Goal: Information Seeking & Learning: Understand process/instructions

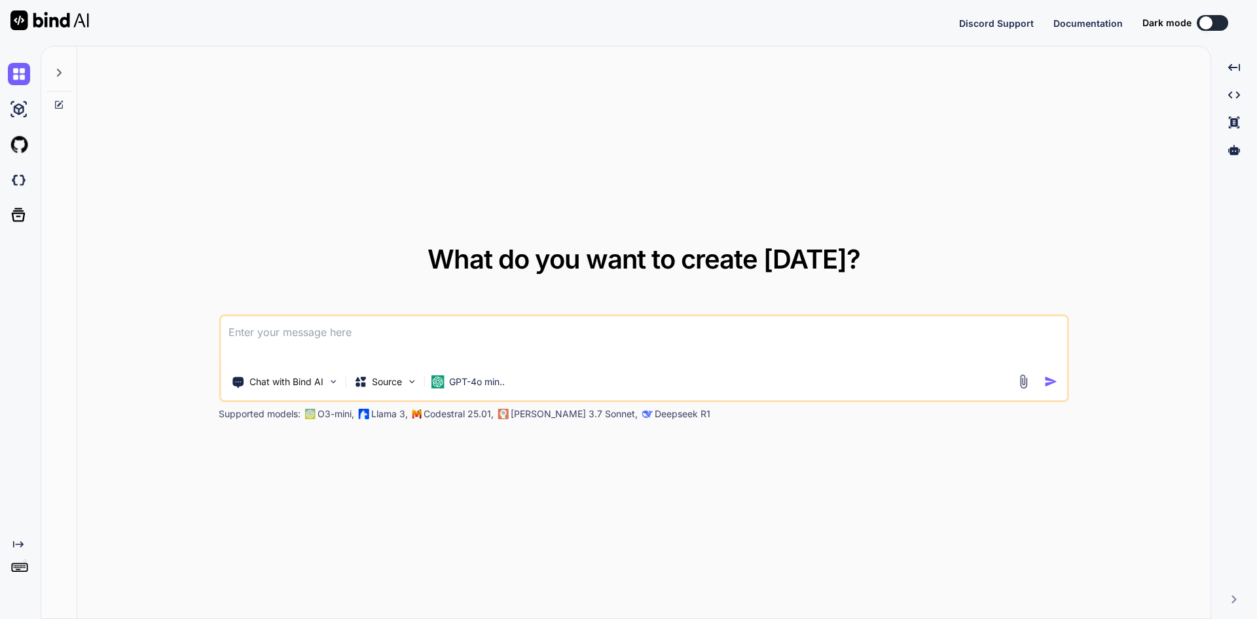
click at [367, 333] on textarea at bounding box center [644, 340] width 847 height 48
type textarea "x"
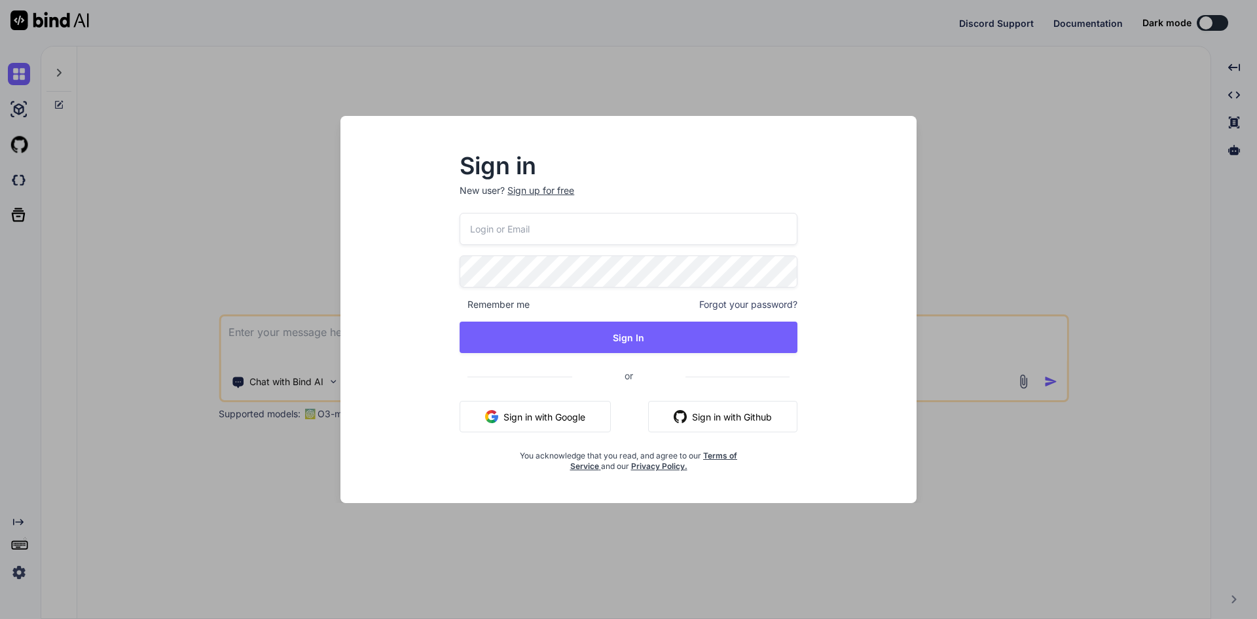
click at [559, 416] on button "Sign in with Google" at bounding box center [535, 416] width 151 height 31
type textarea "x"
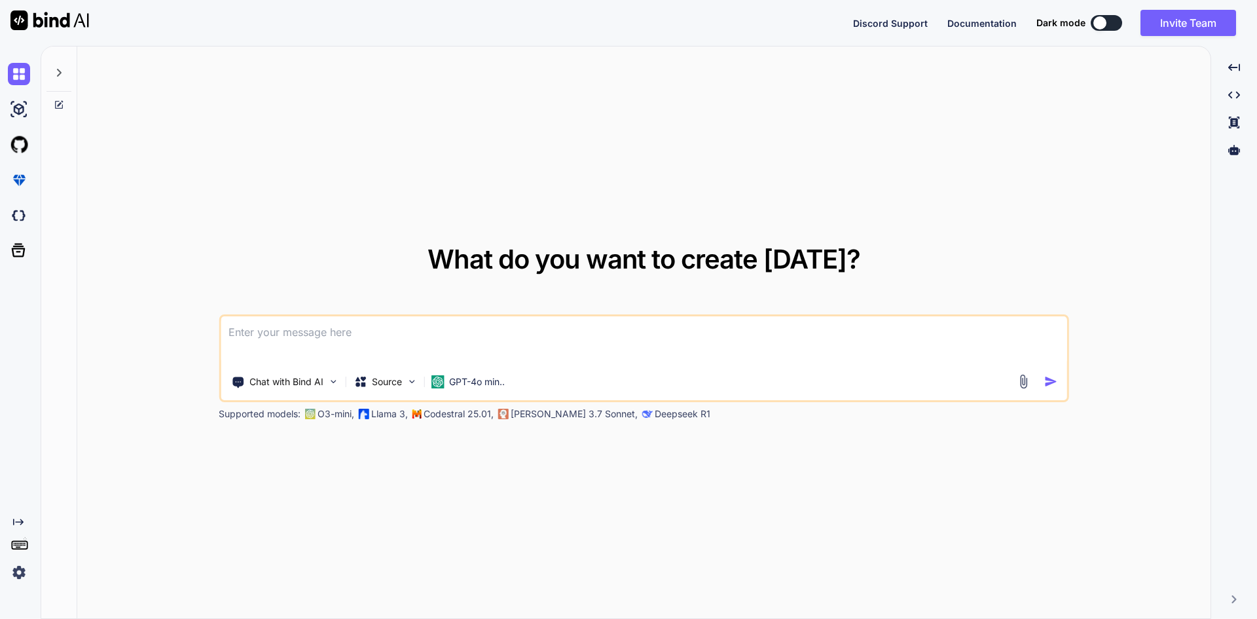
click at [388, 329] on textarea at bounding box center [644, 340] width 847 height 48
type textarea "j"
type textarea "x"
type textarea "d"
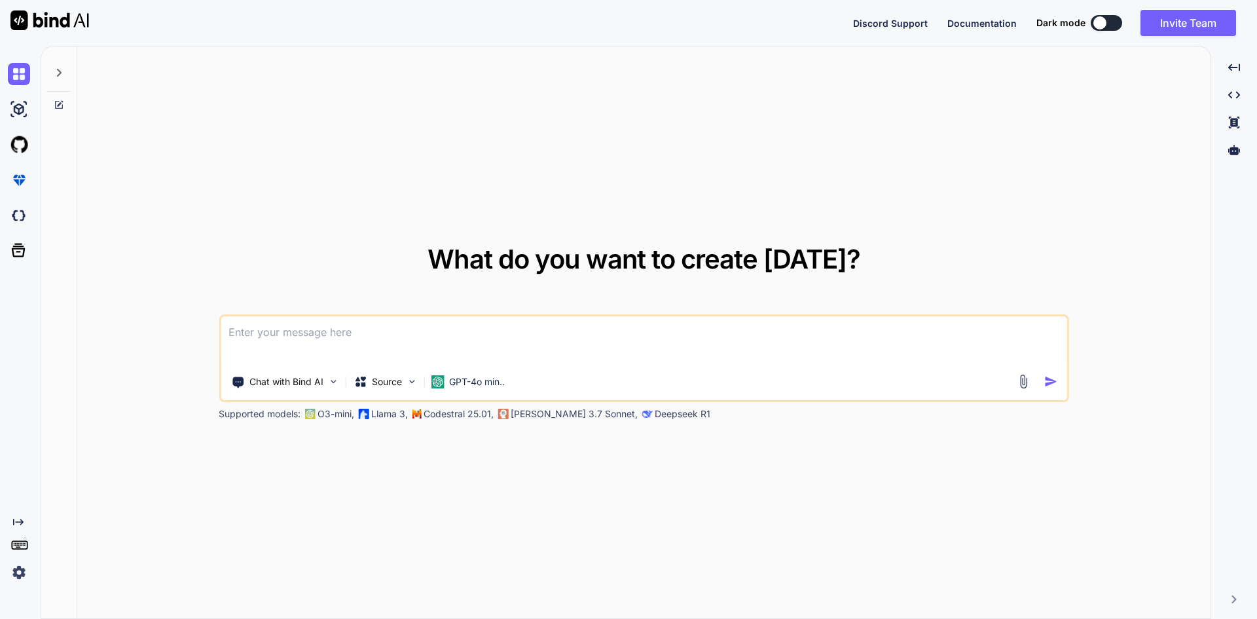
type textarea "x"
type textarea "dg"
type textarea "x"
type textarea "dgh"
type textarea "x"
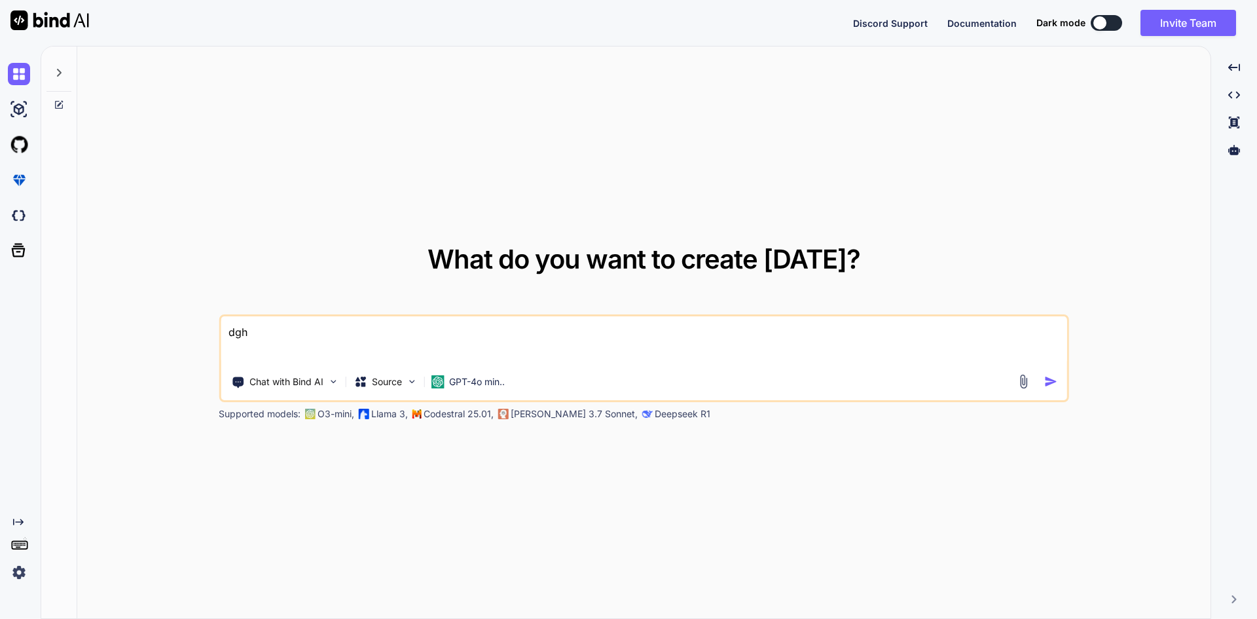
type textarea "dghd"
type textarea "x"
type textarea "dghdg"
type textarea "x"
type textarea "dghdgh"
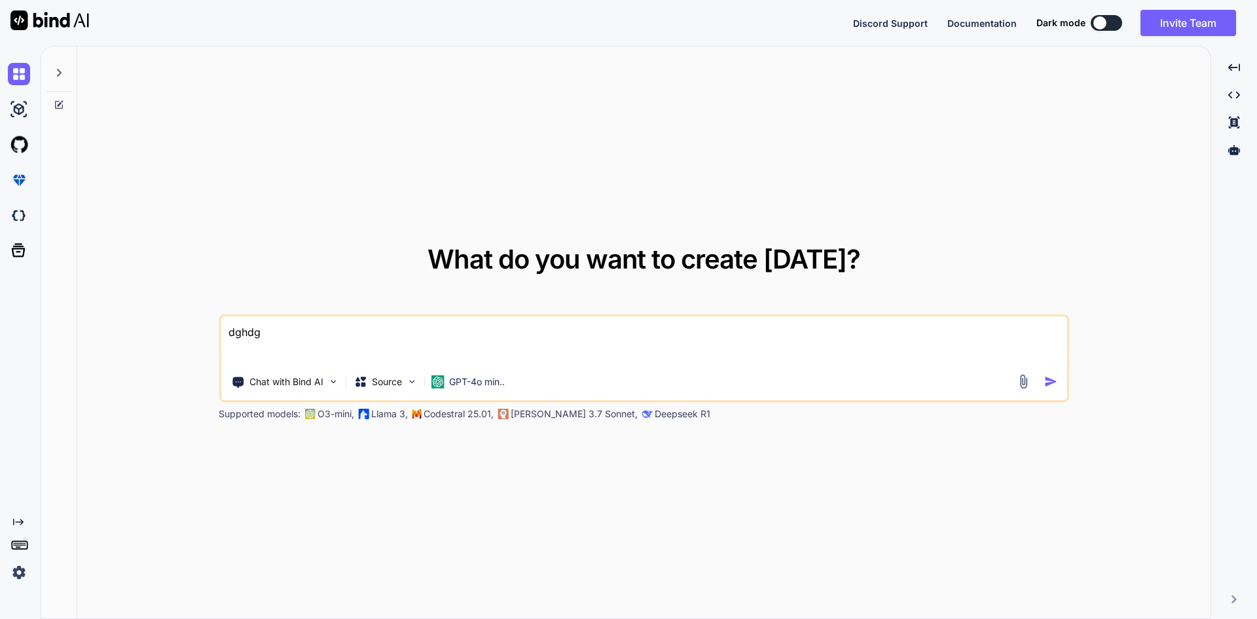
type textarea "x"
type textarea "dghdg"
type textarea "x"
type textarea "dghd"
type textarea "x"
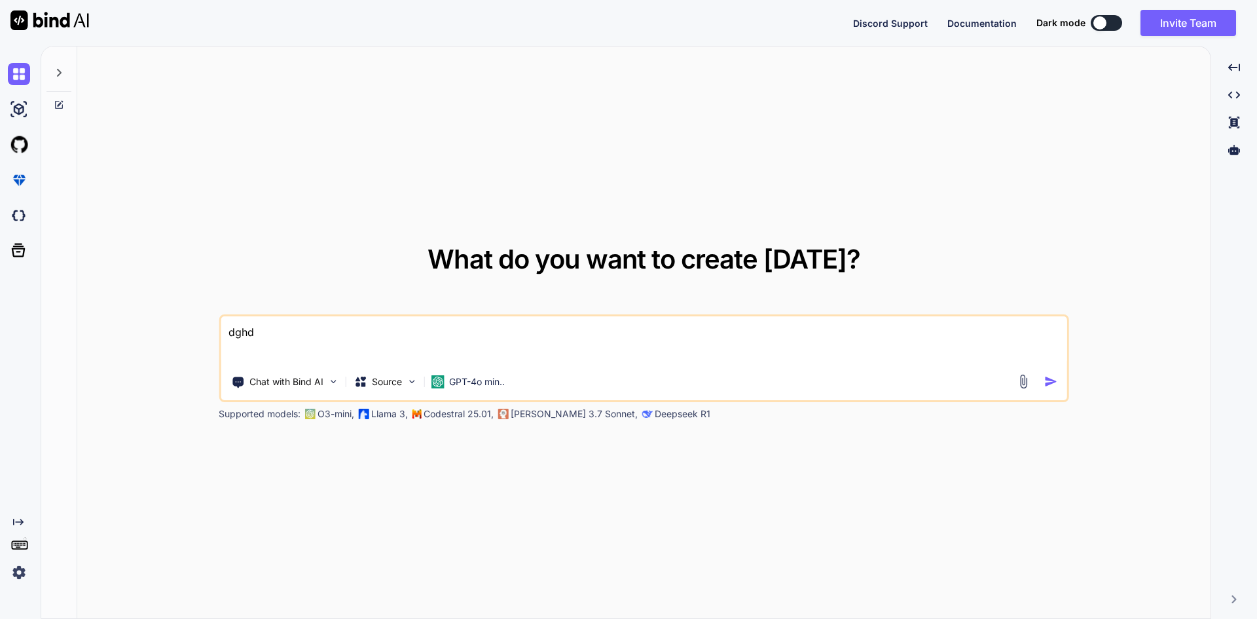
type textarea "dgh"
type textarea "x"
type textarea "dg"
type textarea "x"
type textarea "d"
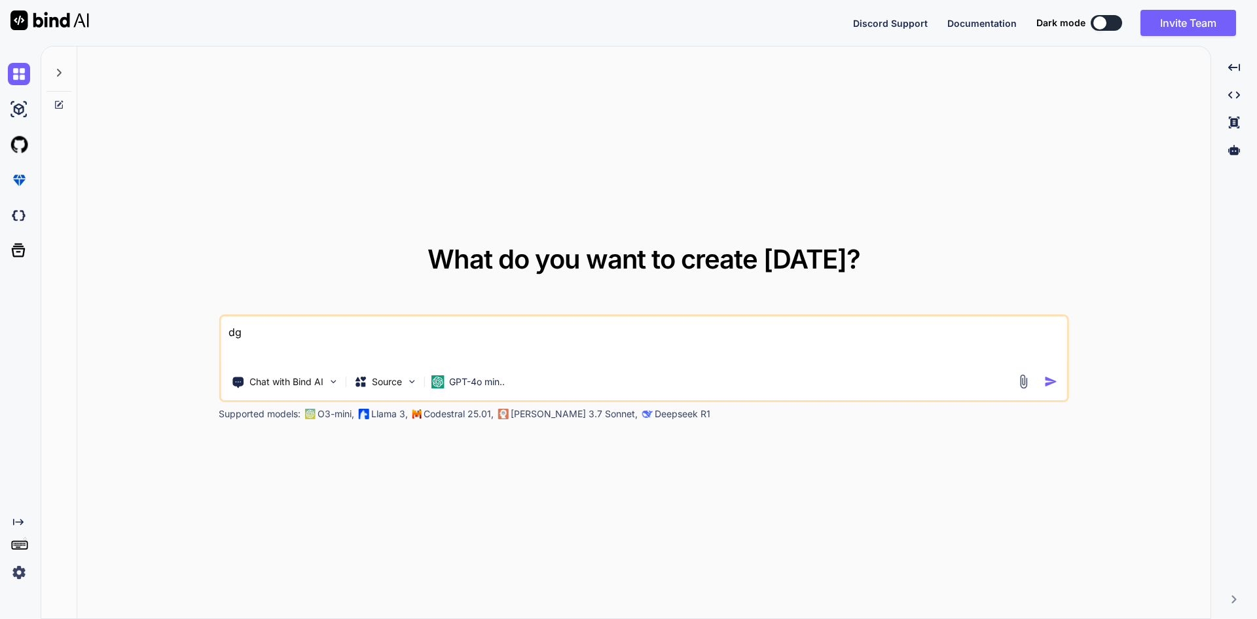
type textarea "x"
click at [439, 350] on textarea at bounding box center [644, 340] width 847 height 48
type textarea "i"
type textarea "x"
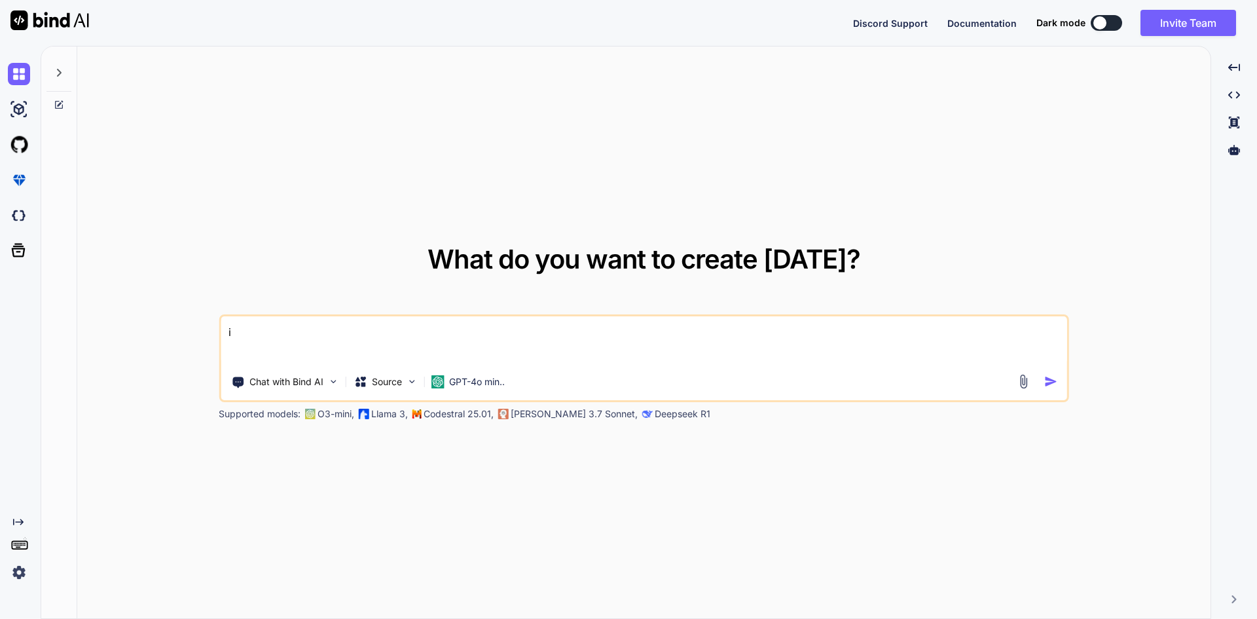
type textarea "i"
type textarea "x"
type textarea "i h"
type textarea "x"
type textarea "i ha"
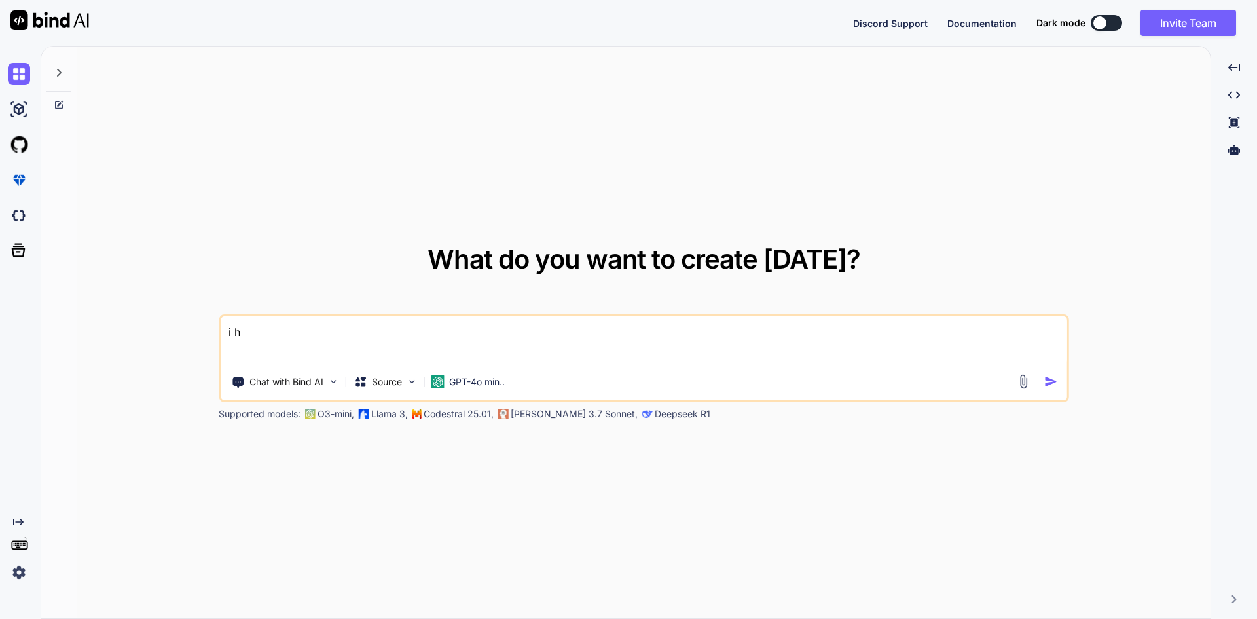
type textarea "x"
type textarea "i hav"
type textarea "x"
type textarea "i have"
type textarea "x"
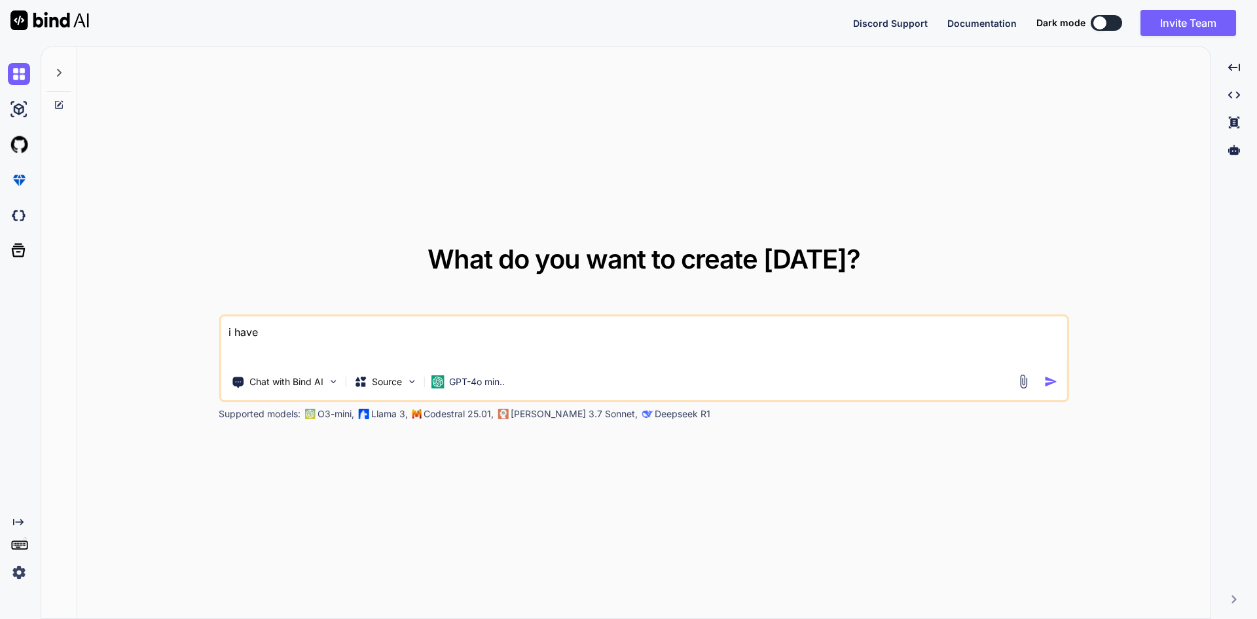
type textarea "i have"
type textarea "x"
type textarea "i have o"
type textarea "x"
type textarea "i have ob"
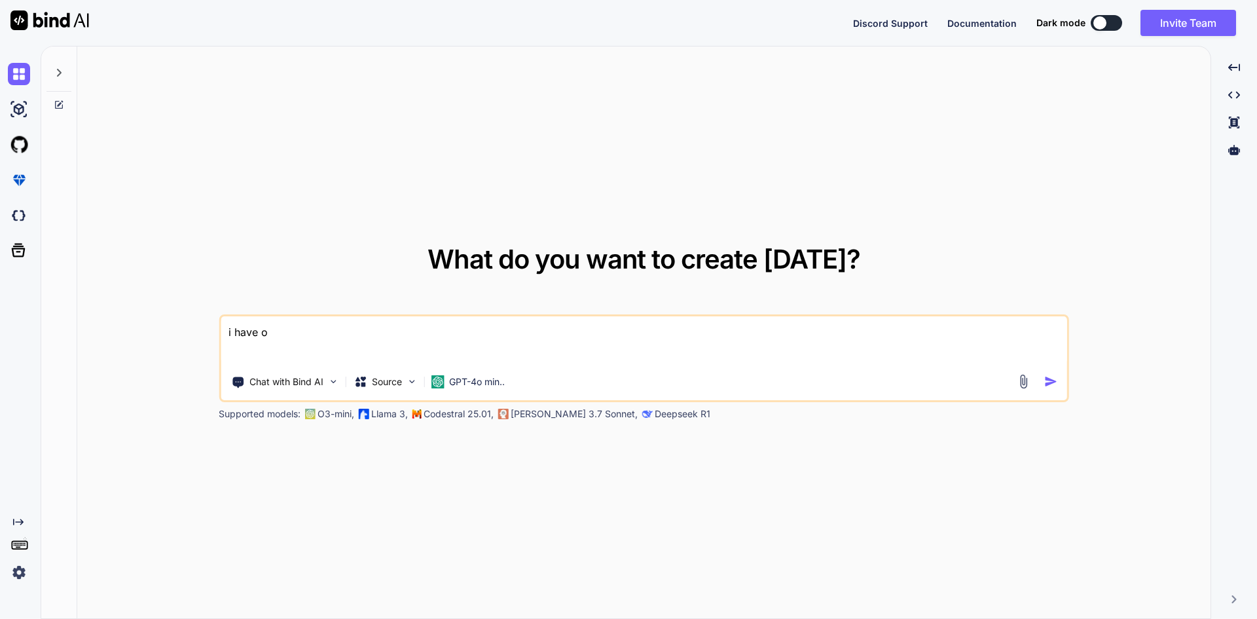
type textarea "x"
type textarea "i have obs"
type textarea "x"
type textarea "i have obse"
type textarea "x"
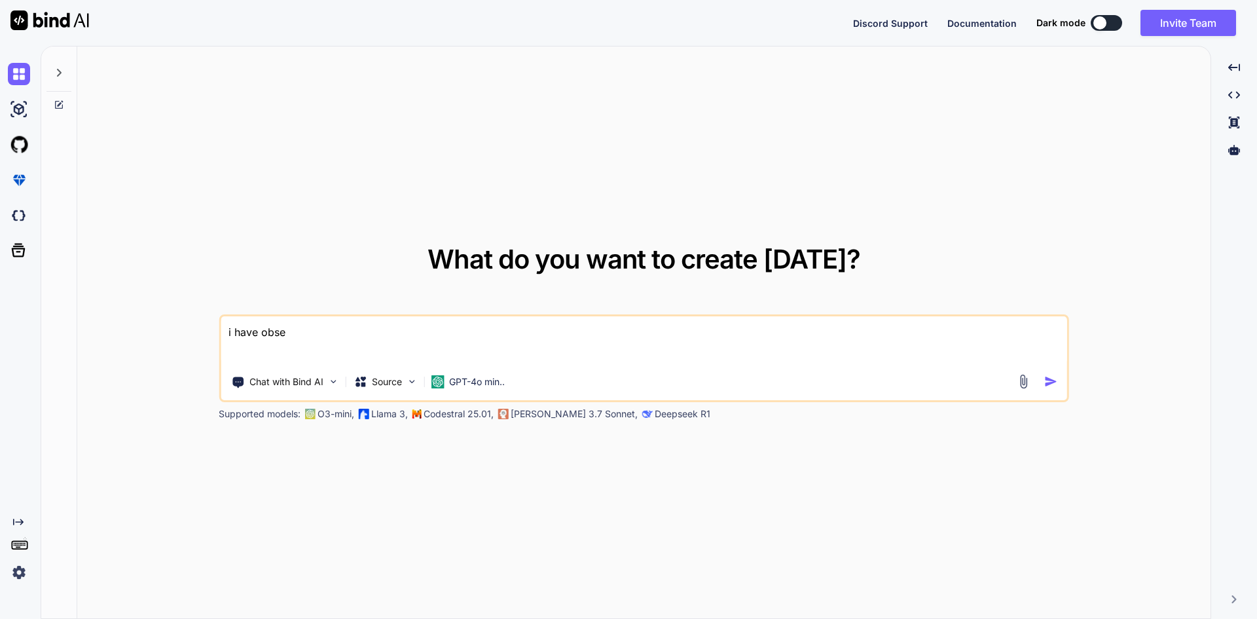
type textarea "i have obser"
type textarea "x"
type textarea "i have observ"
type textarea "x"
type textarea "i have observa"
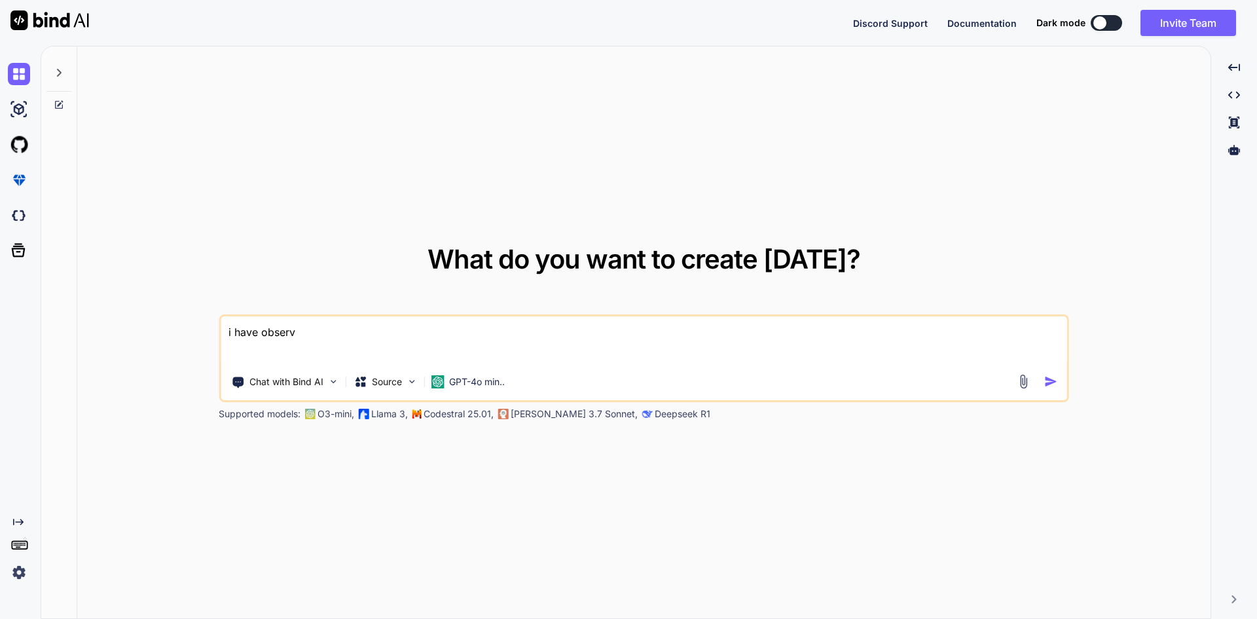
type textarea "x"
type textarea "i have observab"
type textarea "x"
type textarea "i have observabk"
type textarea "x"
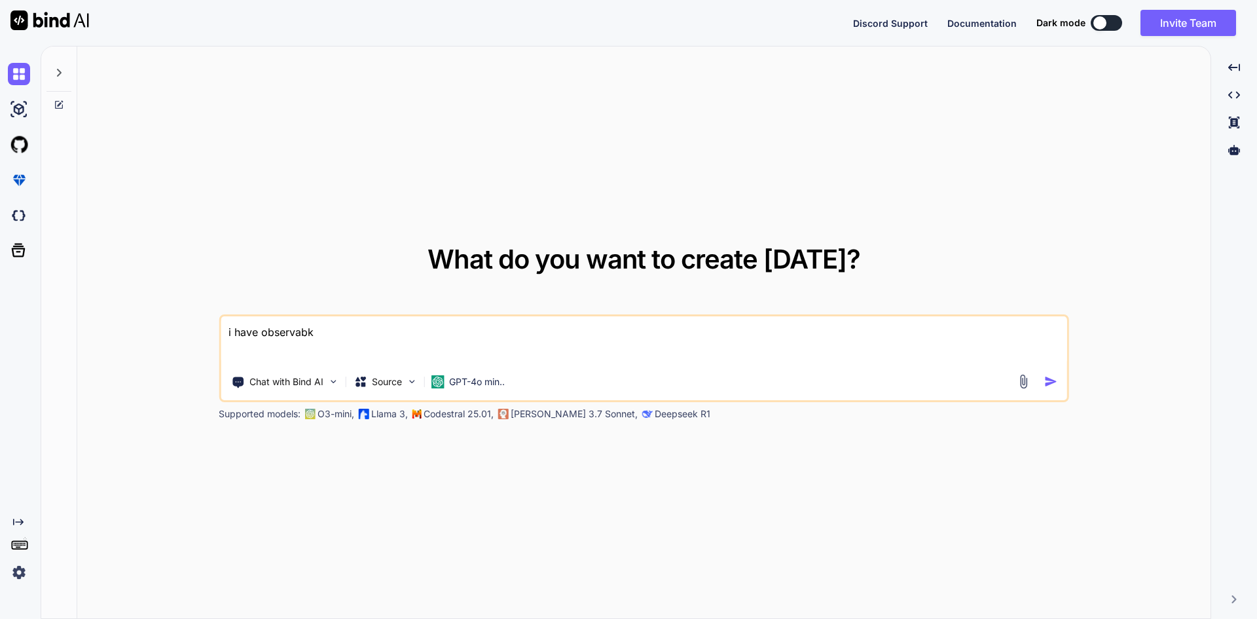
type textarea "i have observabke"
type textarea "x"
type textarea "i have observabke"
type textarea "x"
type textarea "i have observabke"
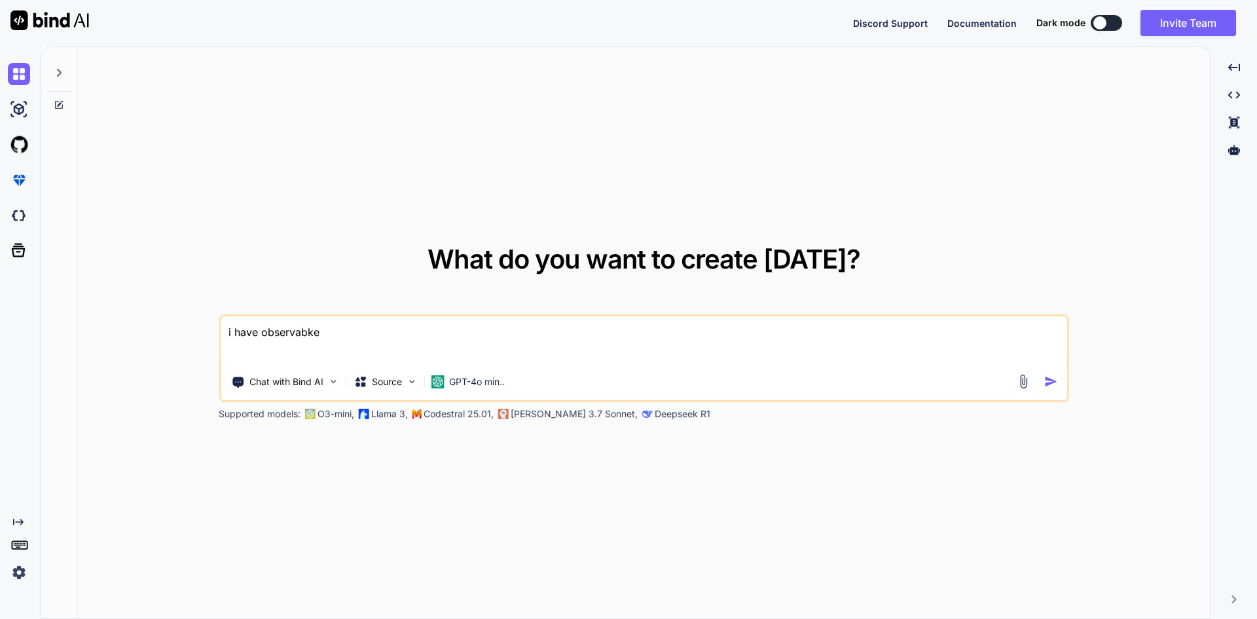
type textarea "x"
type textarea "i have observabk"
type textarea "x"
type textarea "i have observab"
type textarea "x"
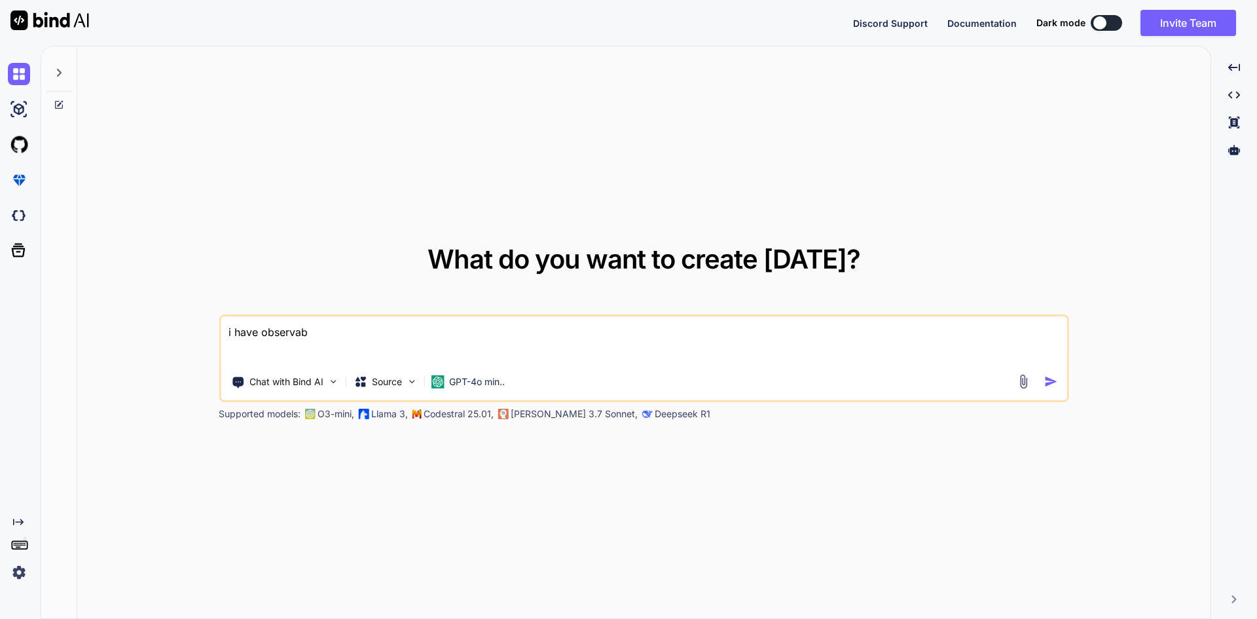
type textarea "i have observabl"
type textarea "x"
type textarea "i have observable"
type textarea "x"
type textarea "i have observable"
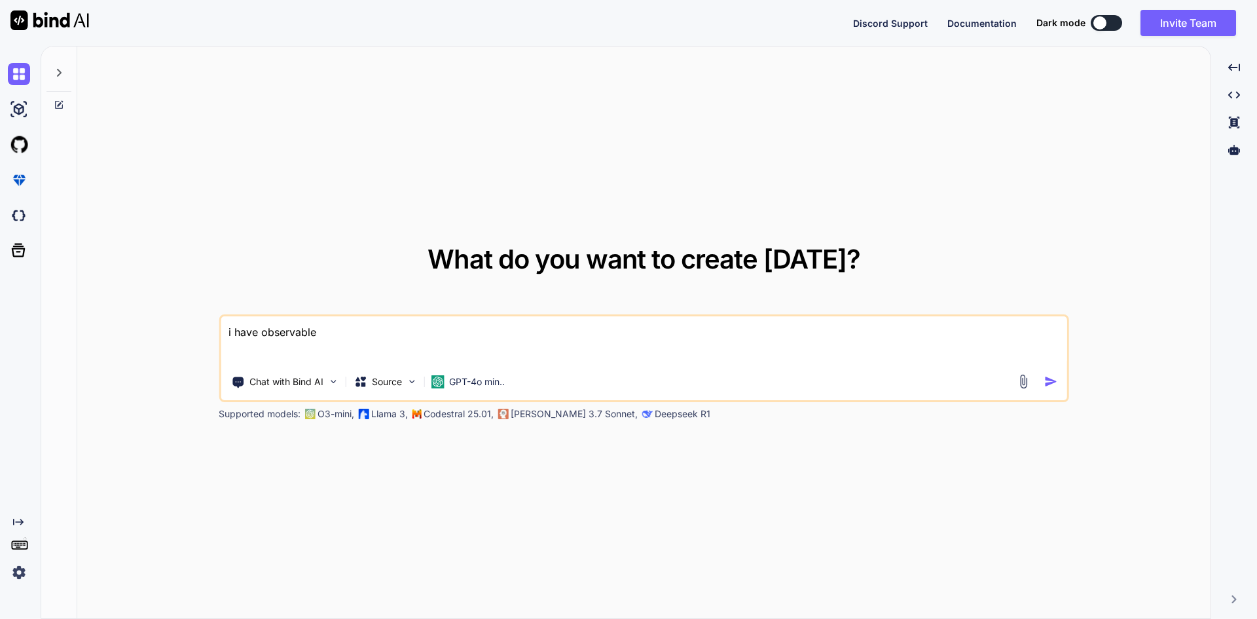
type textarea "x"
type textarea "i have observable c"
type textarea "x"
type textarea "i have observable co"
type textarea "x"
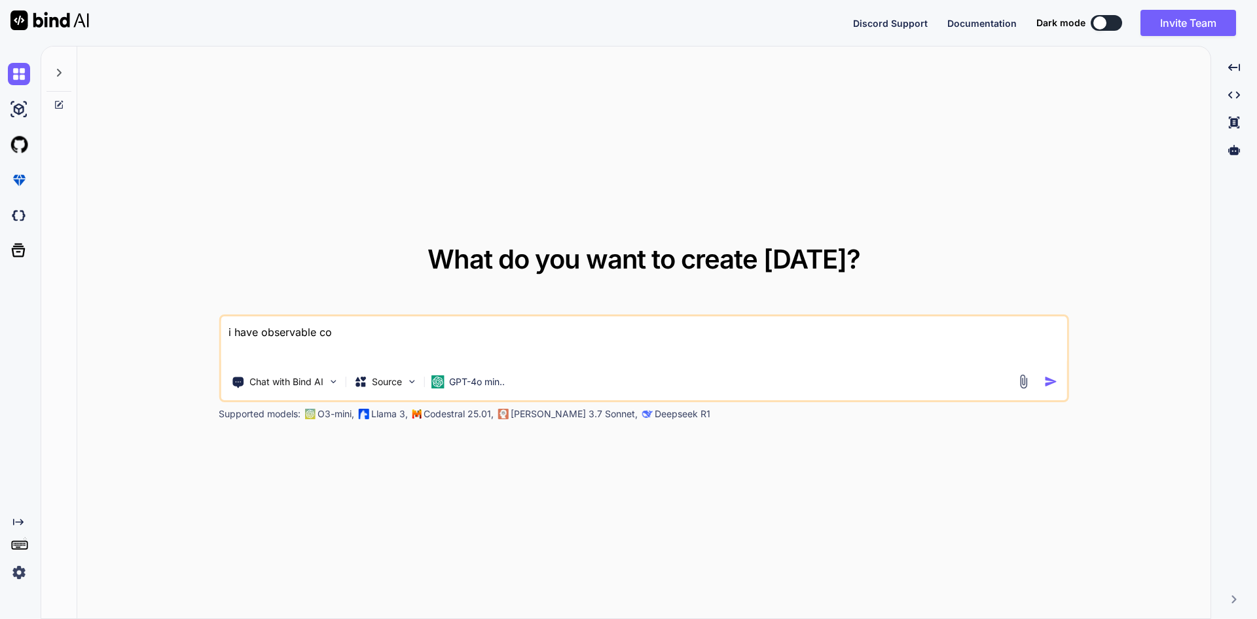
type textarea "i have observable col"
type textarea "x"
type textarea "i have observable coll"
type textarea "x"
type textarea "i have observable colle"
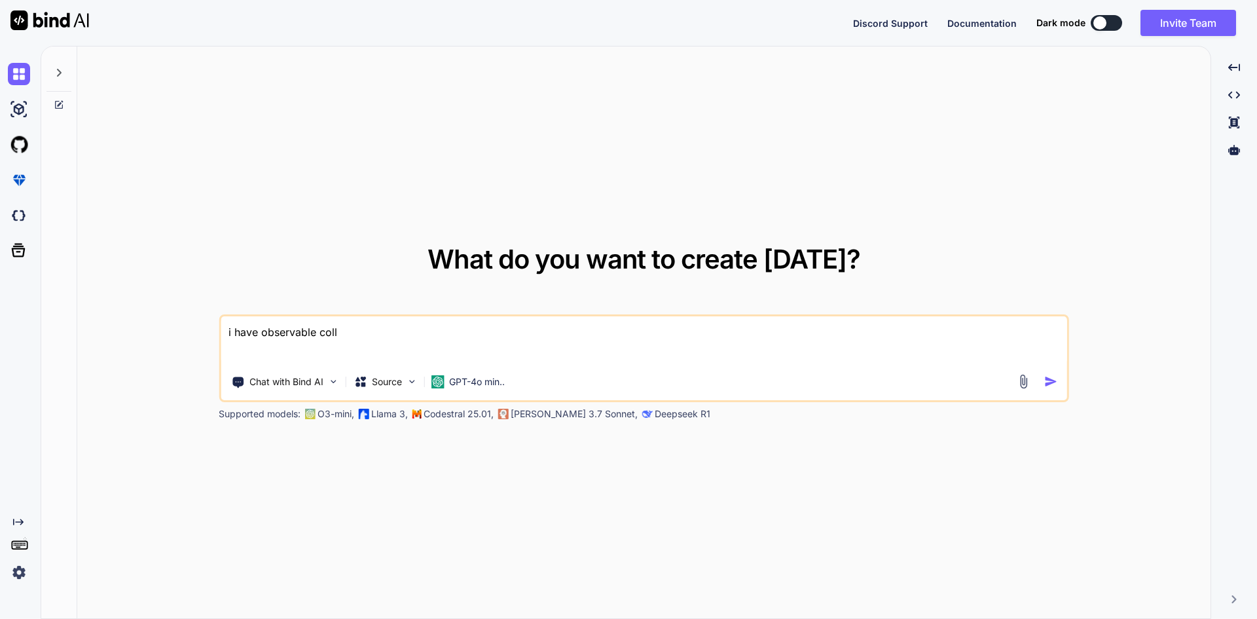
type textarea "x"
type textarea "i have observable collec"
type textarea "x"
type textarea "i have observable collect"
type textarea "x"
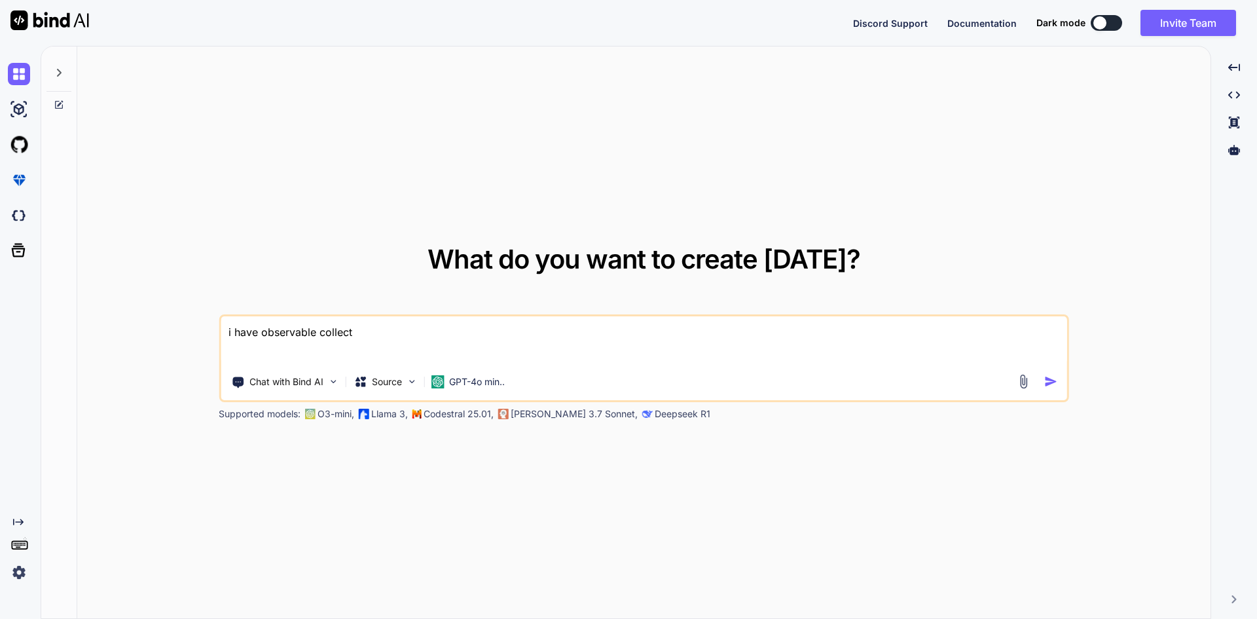
type textarea "i have observable collecti"
type textarea "x"
type textarea "i have observable collectio"
type textarea "x"
type textarea "i have observable collection"
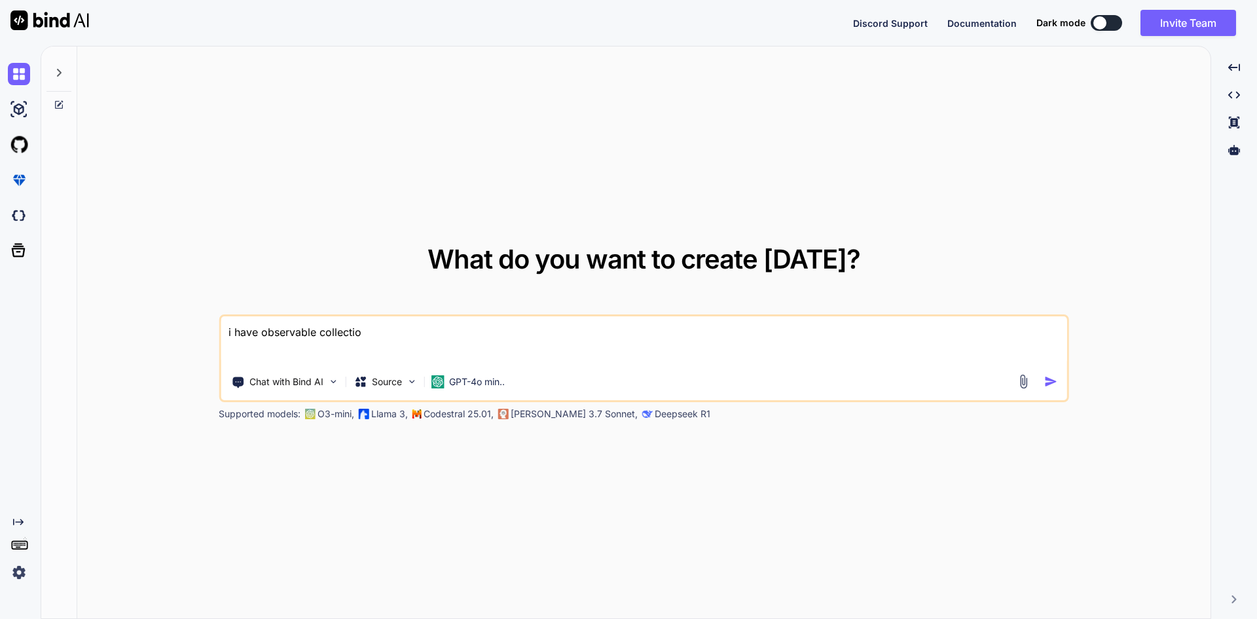
type textarea "x"
type textarea "i have observable collection"
type textarea "x"
type textarea "i have observable collection l"
type textarea "x"
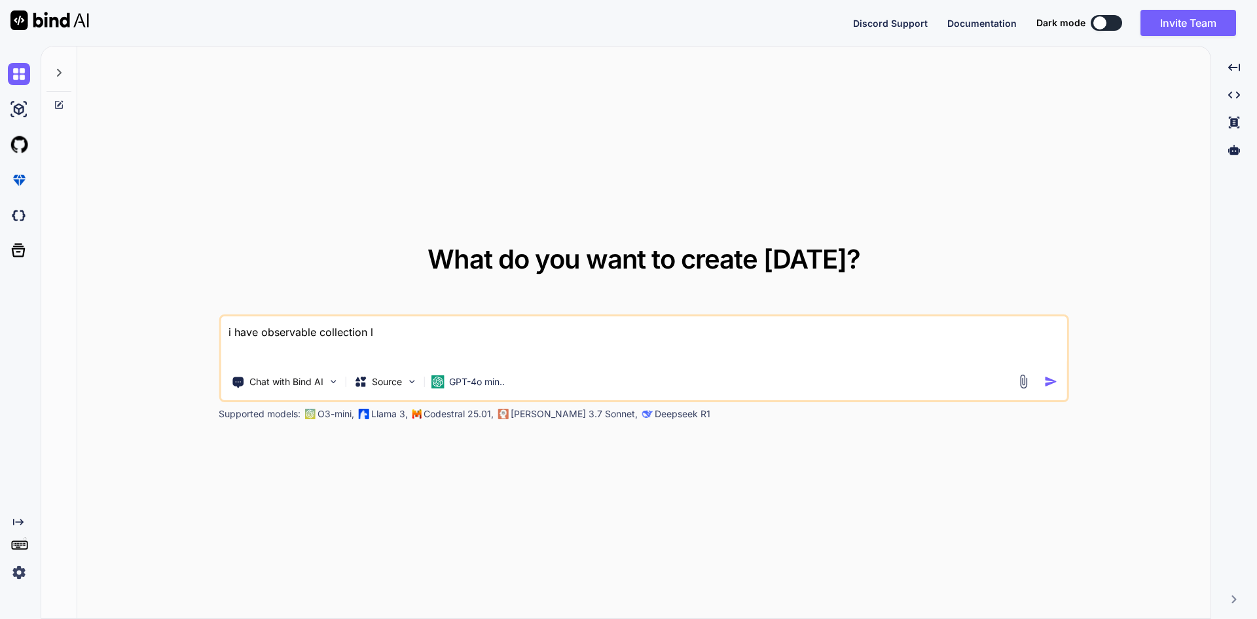
type textarea "i have observable collection li"
type textarea "x"
type textarea "i have observable collection lis"
type textarea "x"
type textarea "i have observable collection list"
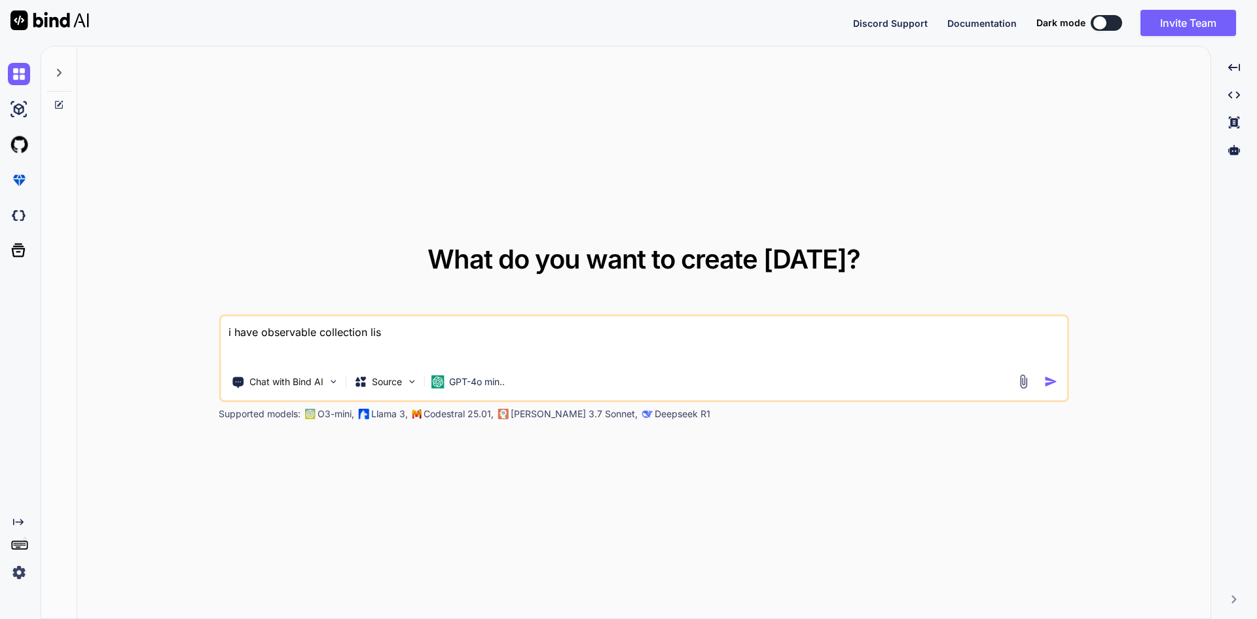
type textarea "x"
type textarea "i have observable collection list"
type textarea "x"
type textarea "i have observable collection list i"
type textarea "x"
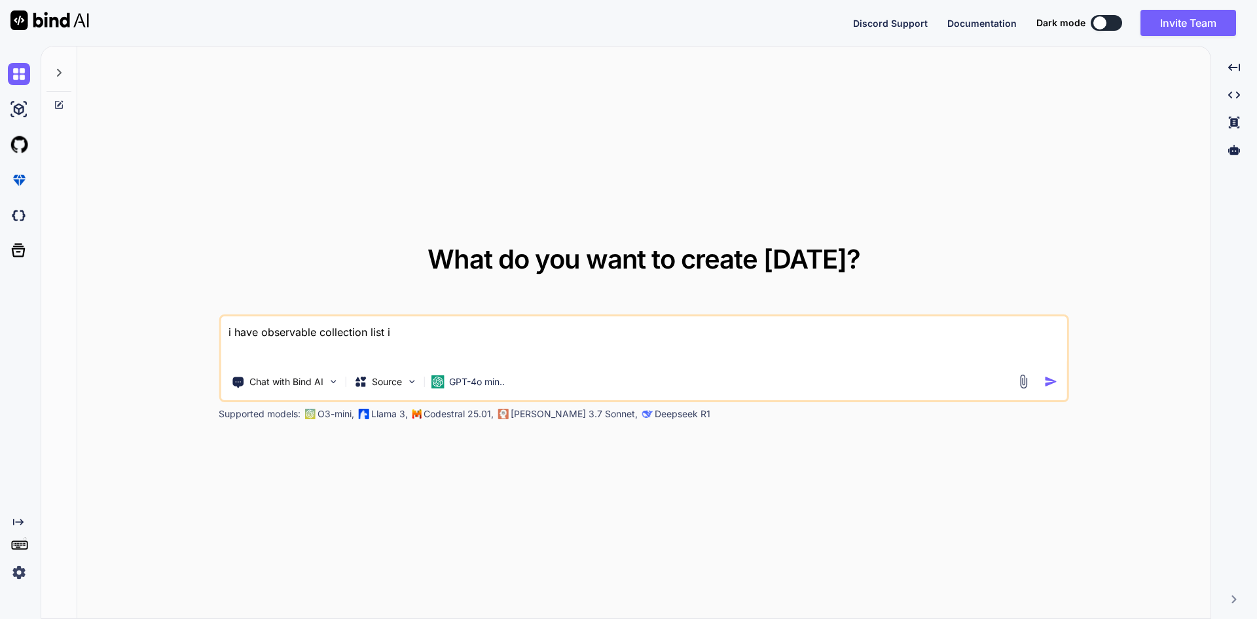
type textarea "i have observable collection list i"
type textarea "x"
click at [412, 333] on textarea "i have observable collection list i" at bounding box center [644, 340] width 847 height 48
type textarea "i have observable collection list i \"
type textarea "x"
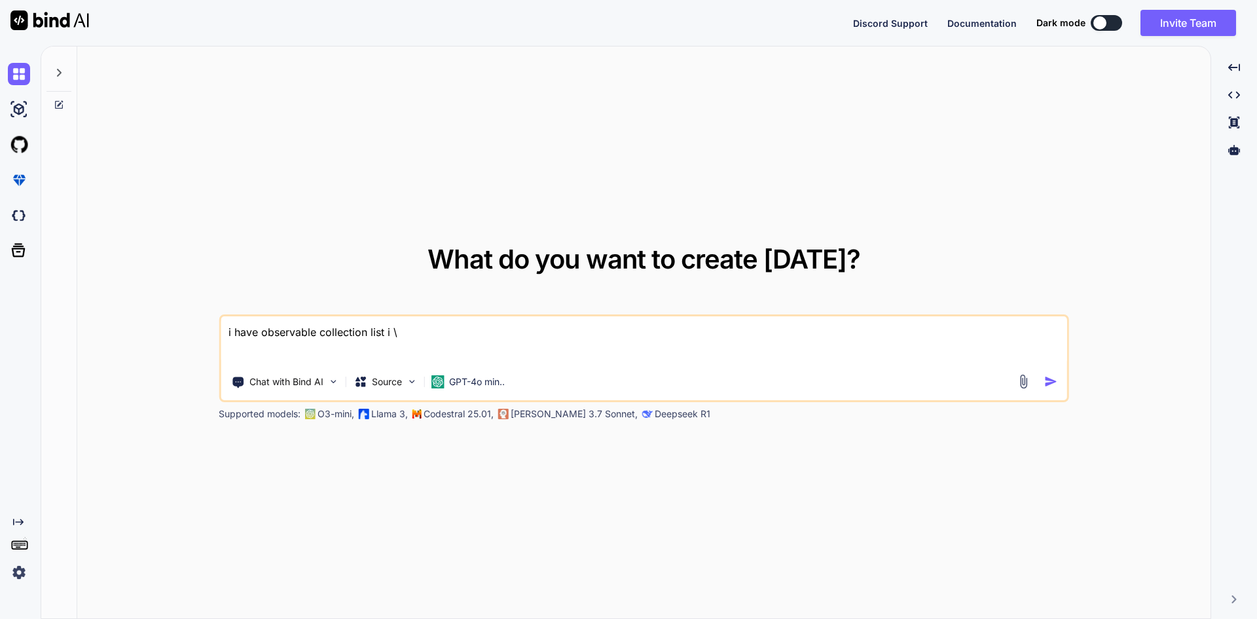
type textarea "i have observable collection list i"
type textarea "x"
type textarea "i have observable collection list i"
type textarea "x"
type textarea "i have observable collection list"
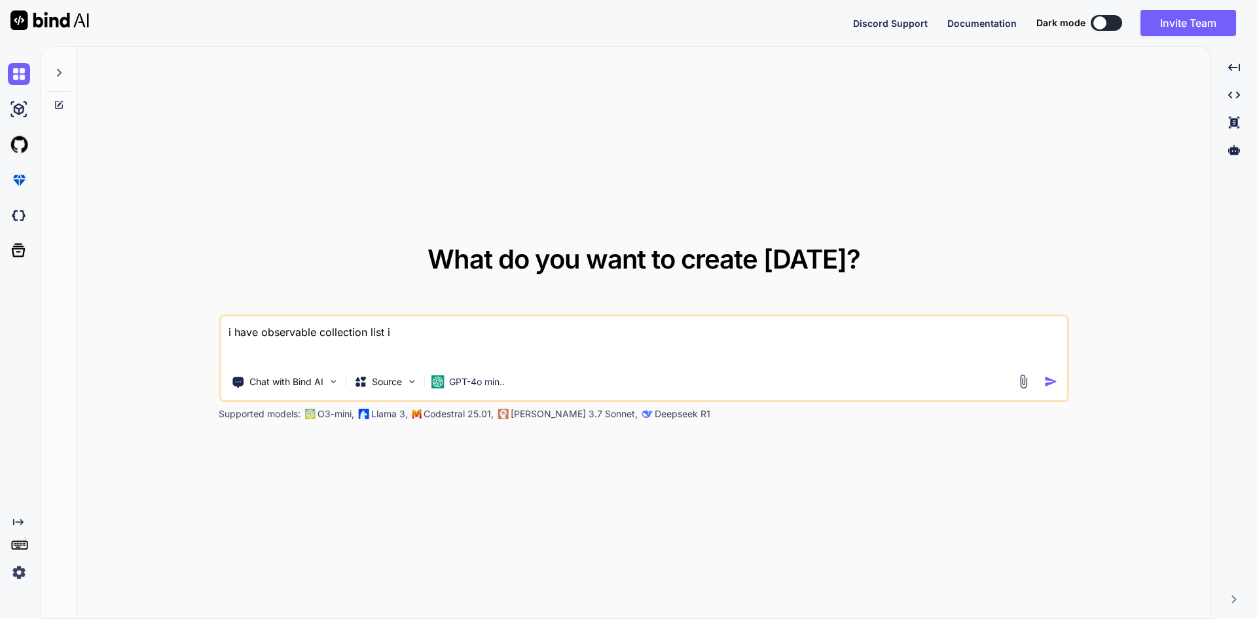
type textarea "x"
type textarea "i have observable collection list"
type textarea "x"
type textarea "i have observable collection list"
type textarea "x"
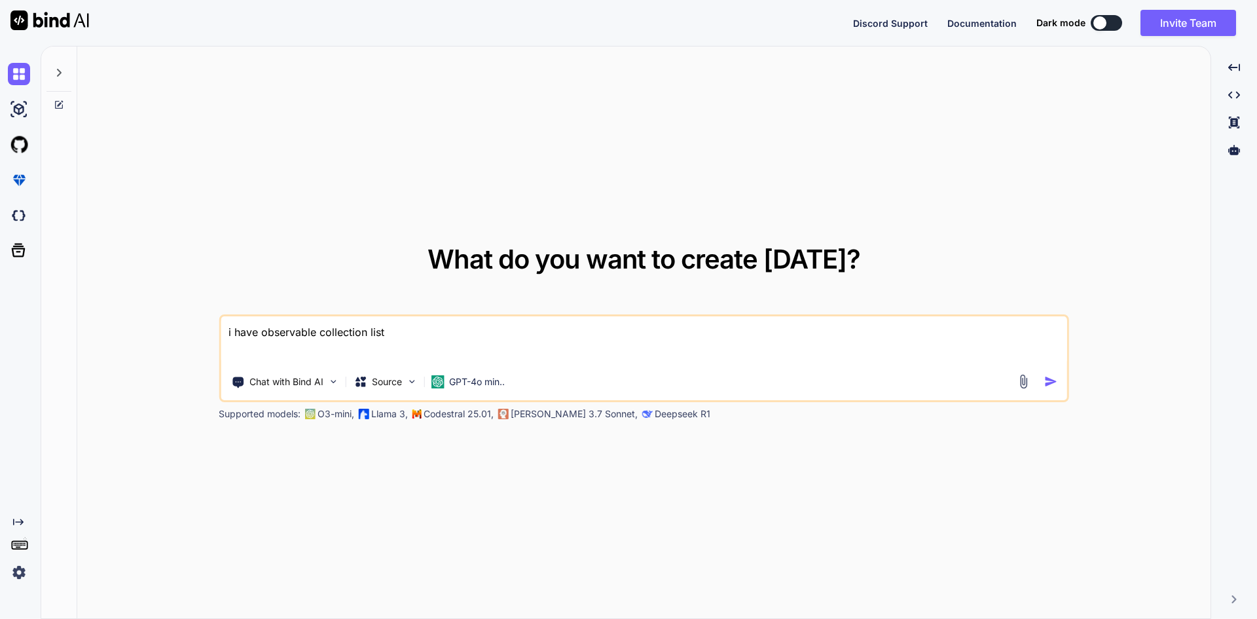
click at [397, 334] on textarea "i have observable collection list" at bounding box center [644, 340] width 847 height 48
type textarea "i have observable collection list i"
type textarea "x"
type textarea "i have observable collection list i"
type textarea "x"
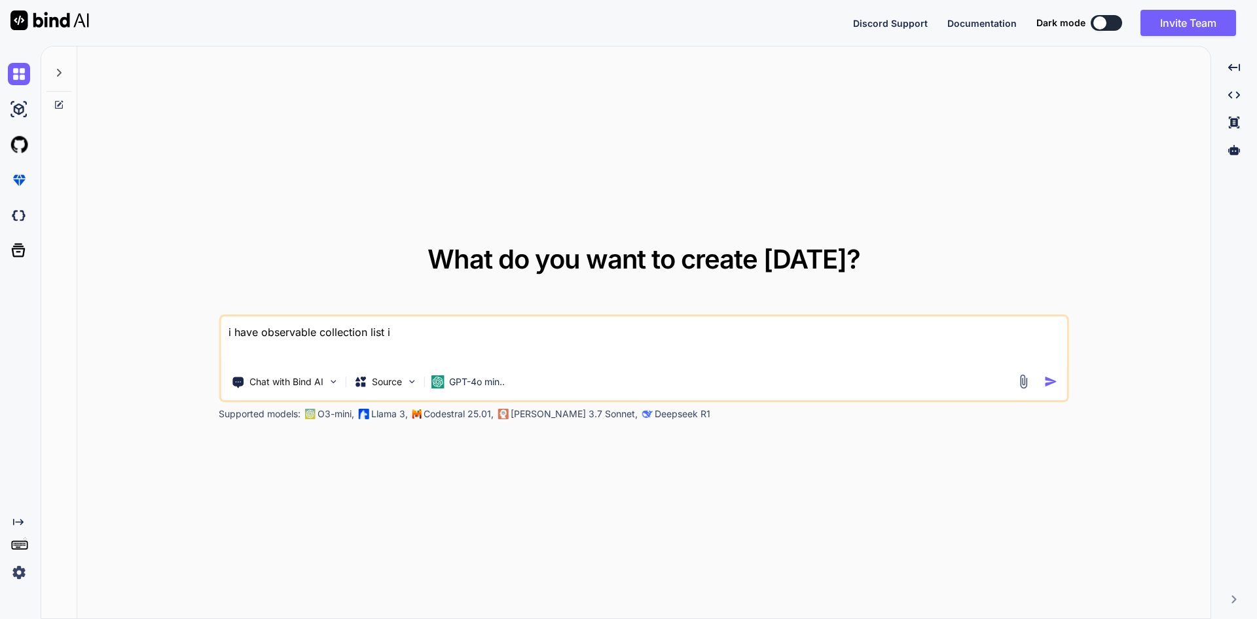
type textarea "i have observable collection list i w"
type textarea "x"
type textarea "i have observable collection list i wa"
type textarea "x"
type textarea "i have observable collection list i wan"
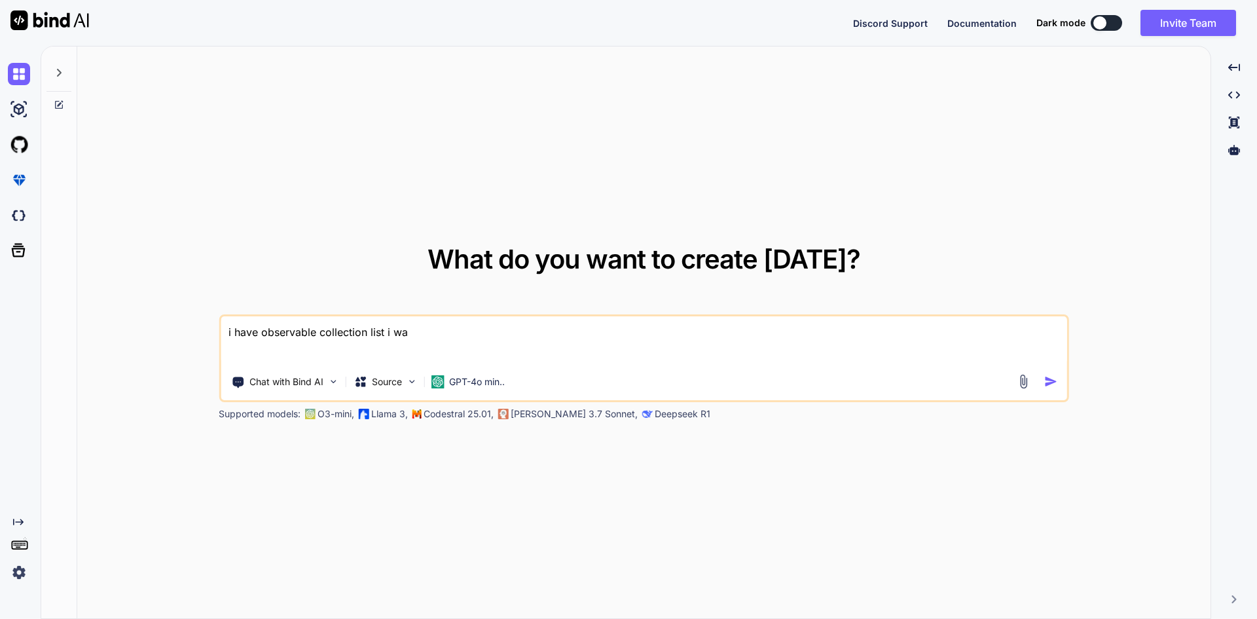
type textarea "x"
type textarea "i have observable collection list i want"
type textarea "x"
type textarea "i have observable collection list i want"
type textarea "x"
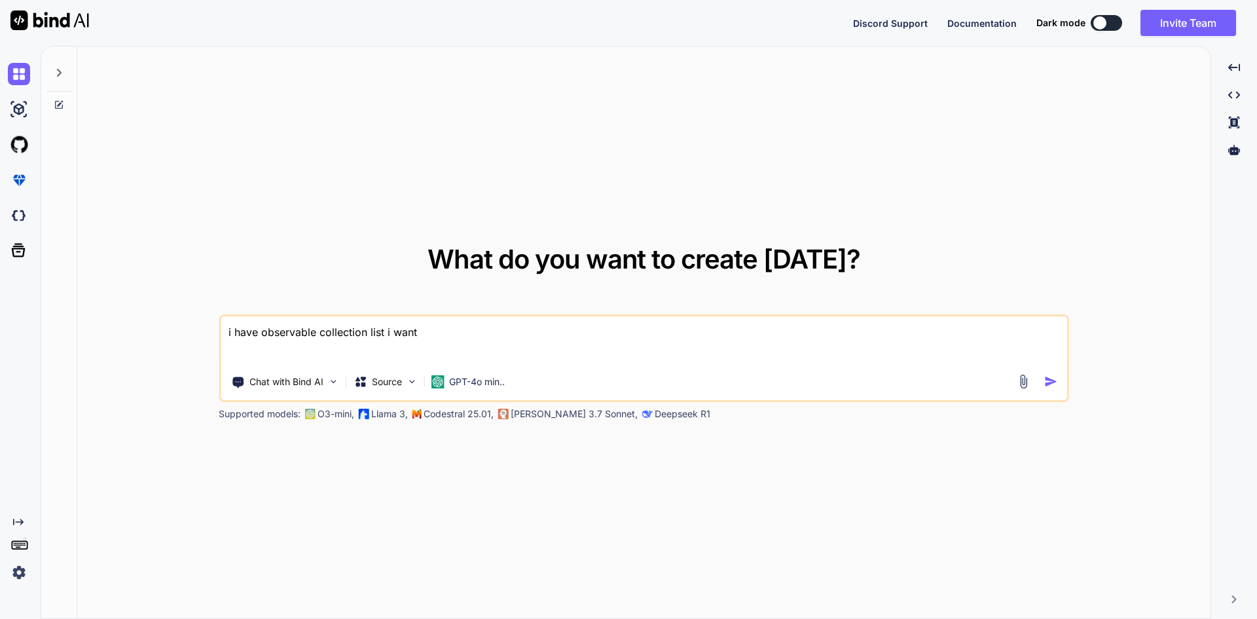
type textarea "i have observable collection list i want t"
type textarea "x"
type textarea "i have observable collection list i want to"
type textarea "x"
type textarea "i have observable collection list i want to"
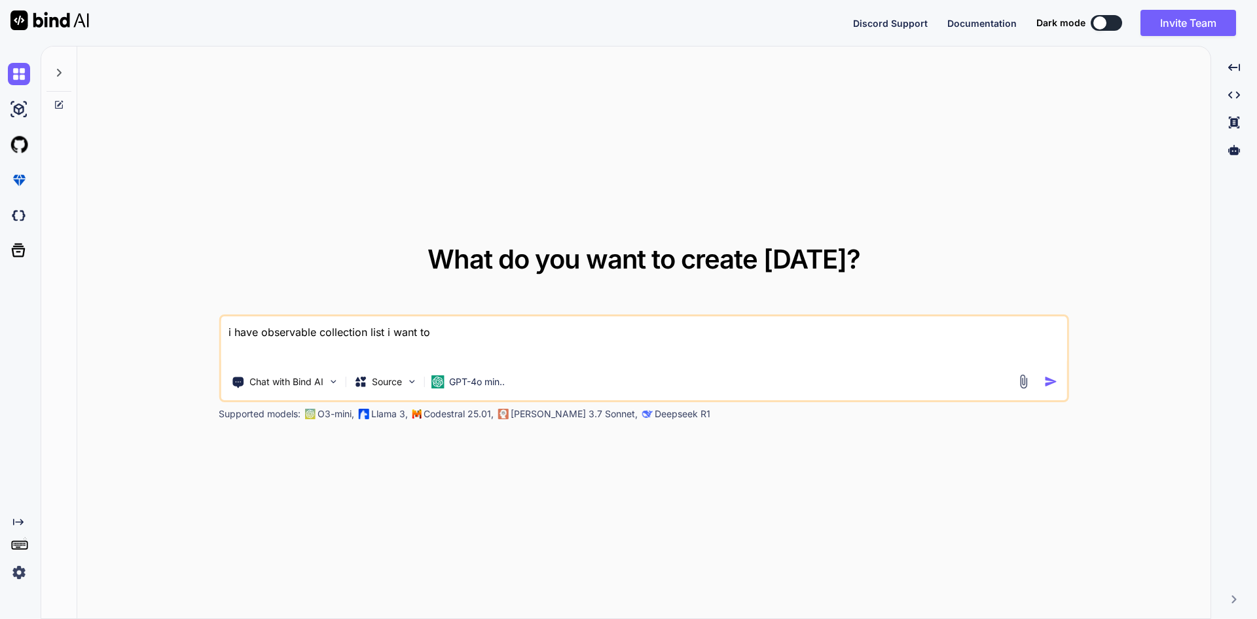
type textarea "x"
type textarea "i have observable collection list i want to d"
type textarea "x"
type textarea "i have observable collection list i want to do"
type textarea "x"
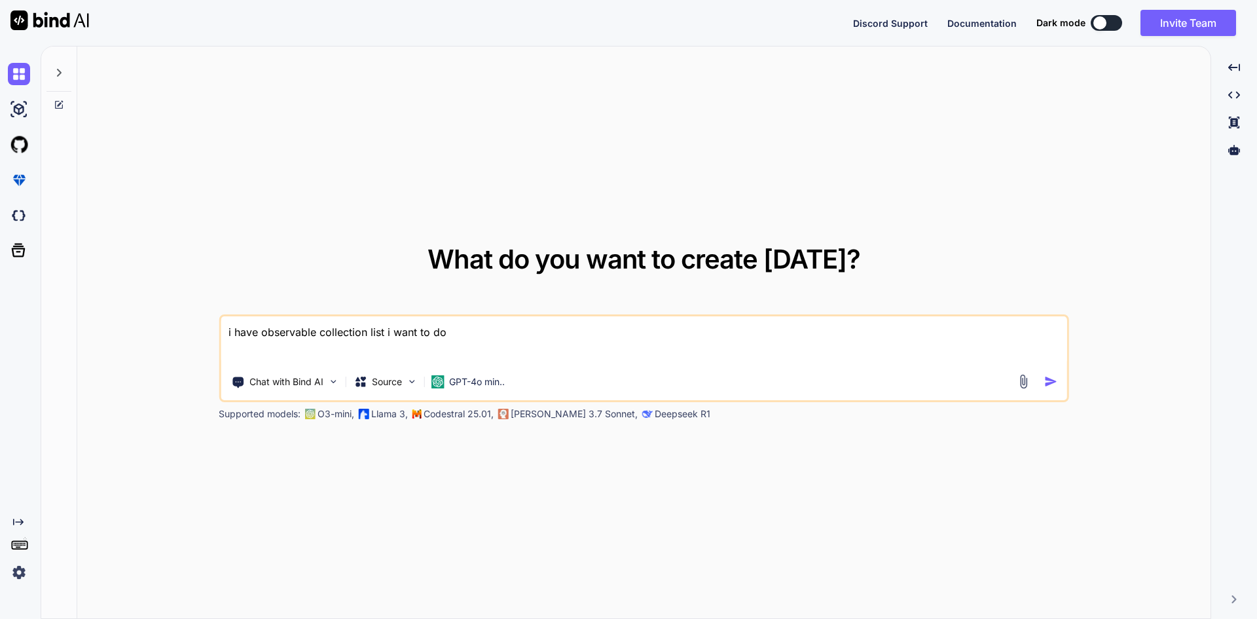
type textarea "i have observable collection list i want to dow"
type textarea "x"
type textarea "i have observable collection list i want to down"
type textarea "x"
type textarea "i have observable collection list i want to downl"
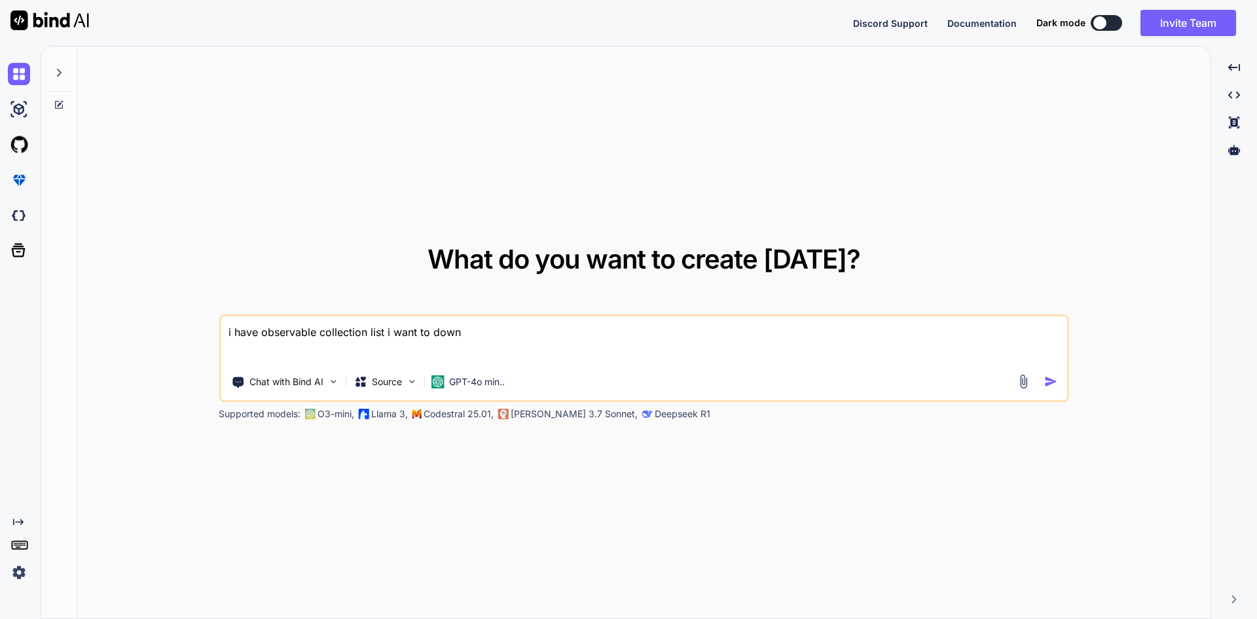
type textarea "x"
type textarea "i have observable collection list i want to downlo"
type textarea "x"
type textarea "i have observable collection list i want to downloa"
type textarea "x"
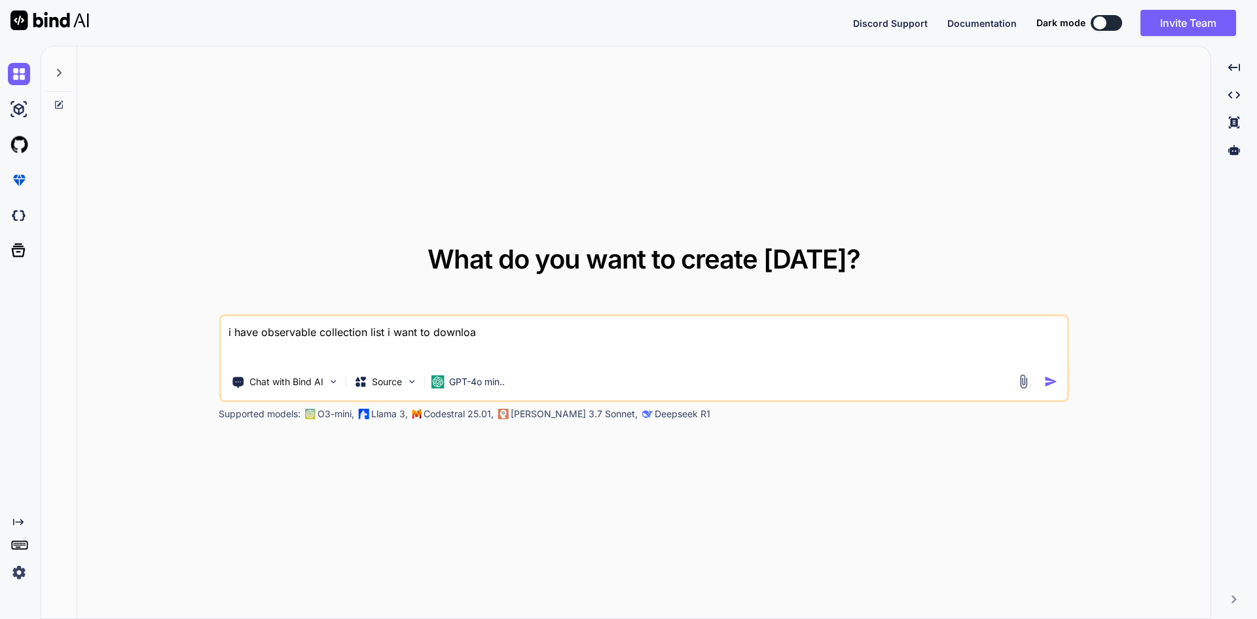
type textarea "i have observable collection list i want to download"
type textarea "x"
type textarea "i have observable collection list i want to download"
type textarea "x"
type textarea "i have observable collection list i want to download a"
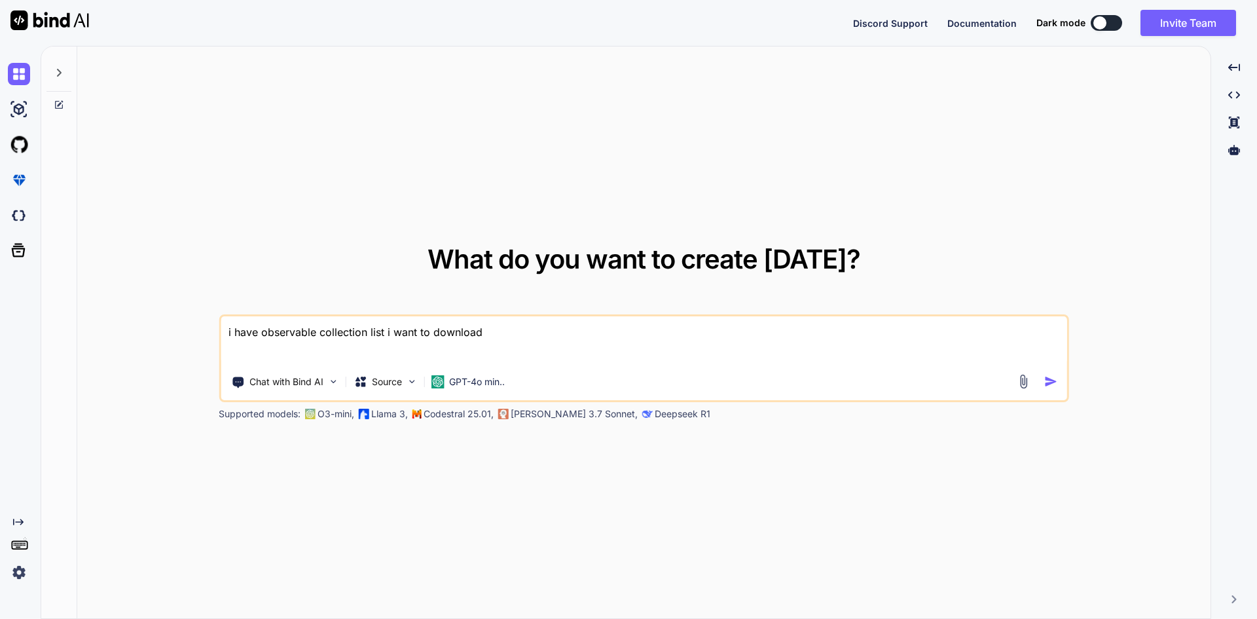
type textarea "x"
type textarea "i have observable collection list i want to download as"
type textarea "x"
type textarea "i have observable collection list i want to download as"
type textarea "x"
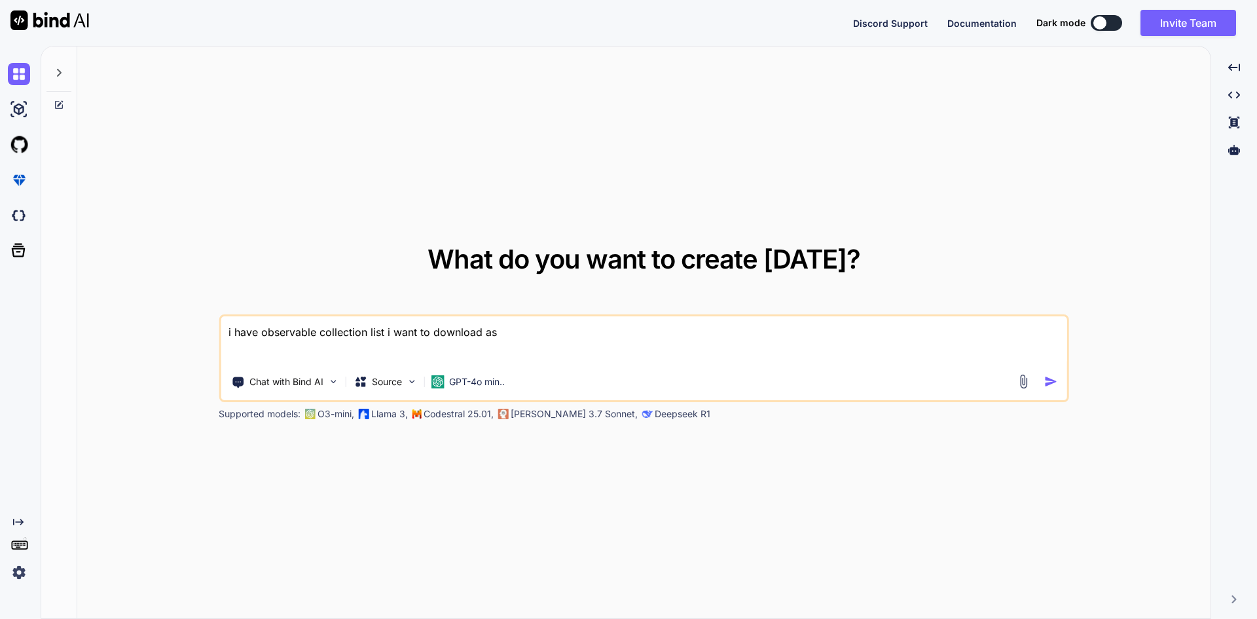
type textarea "i have observable collection list i want to download as p"
type textarea "x"
type textarea "i have observable collection list i want to download as pd"
type textarea "x"
type textarea "i have observable collection list i want to download as pdf"
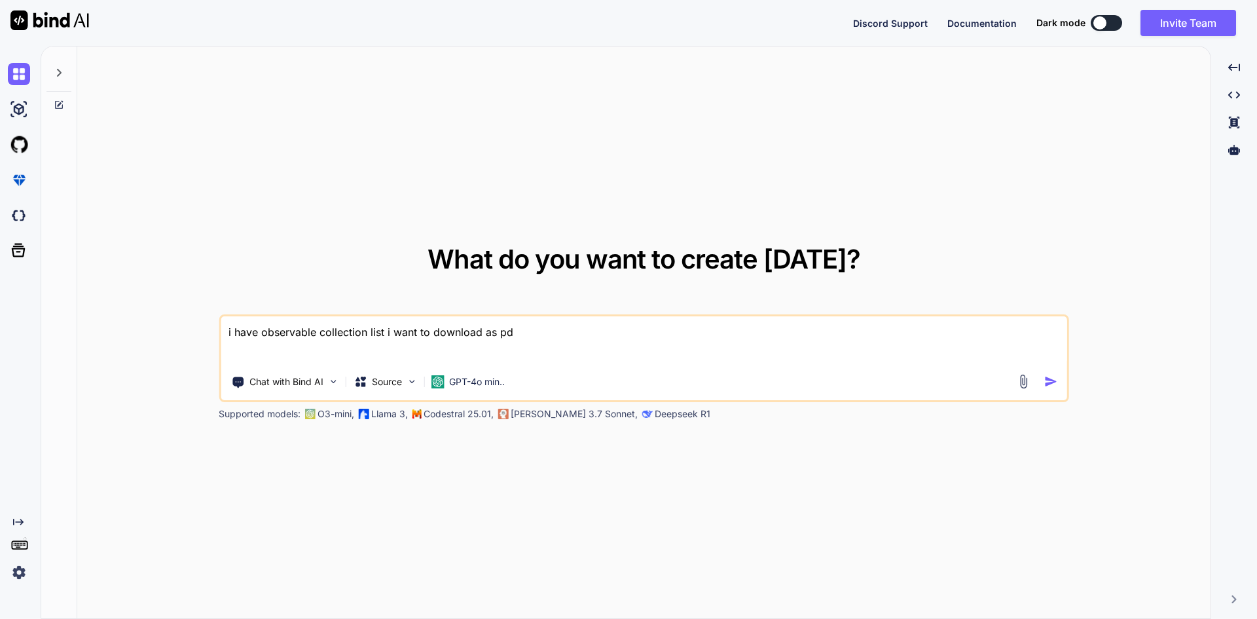
type textarea "x"
type textarea "i have observable collection list i want to download as pdf"
type textarea "x"
click at [481, 330] on textarea "i have observable collection list i want to download as pdf" at bounding box center [644, 340] width 847 height 48
type textarea "i have observable collection list i want to download as pdf"
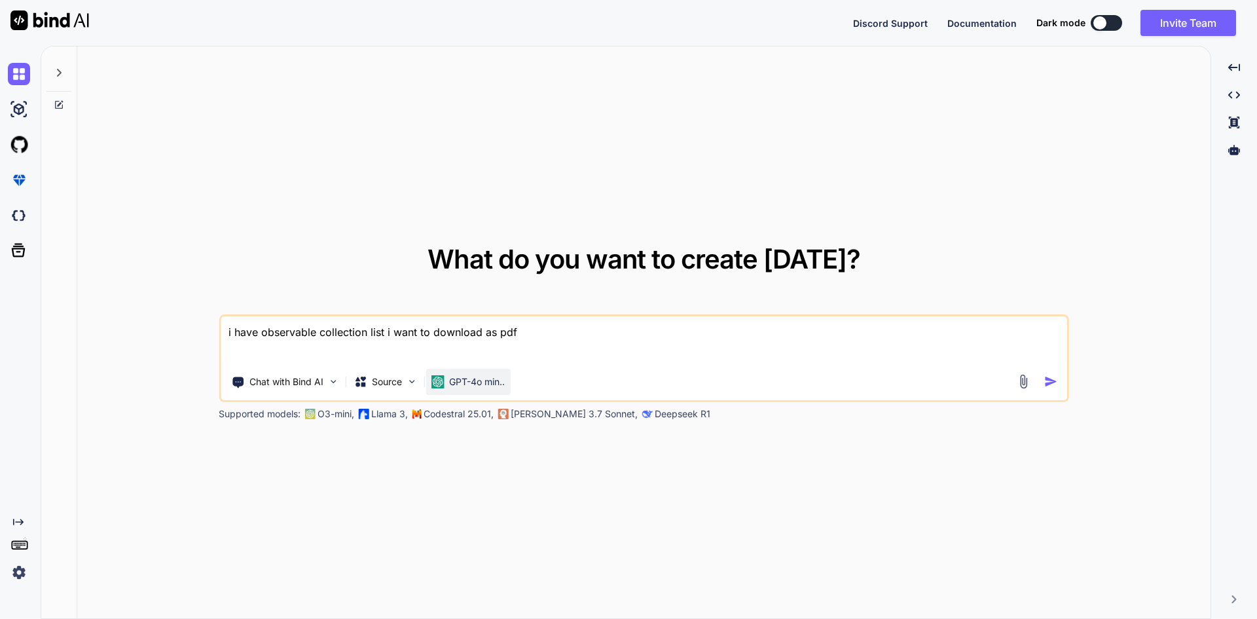
type textarea "x"
type textarea "i have observable collection list i want to download c as pdf"
type textarea "x"
type textarea "i have observable collection list i want to download co as pdf"
type textarea "x"
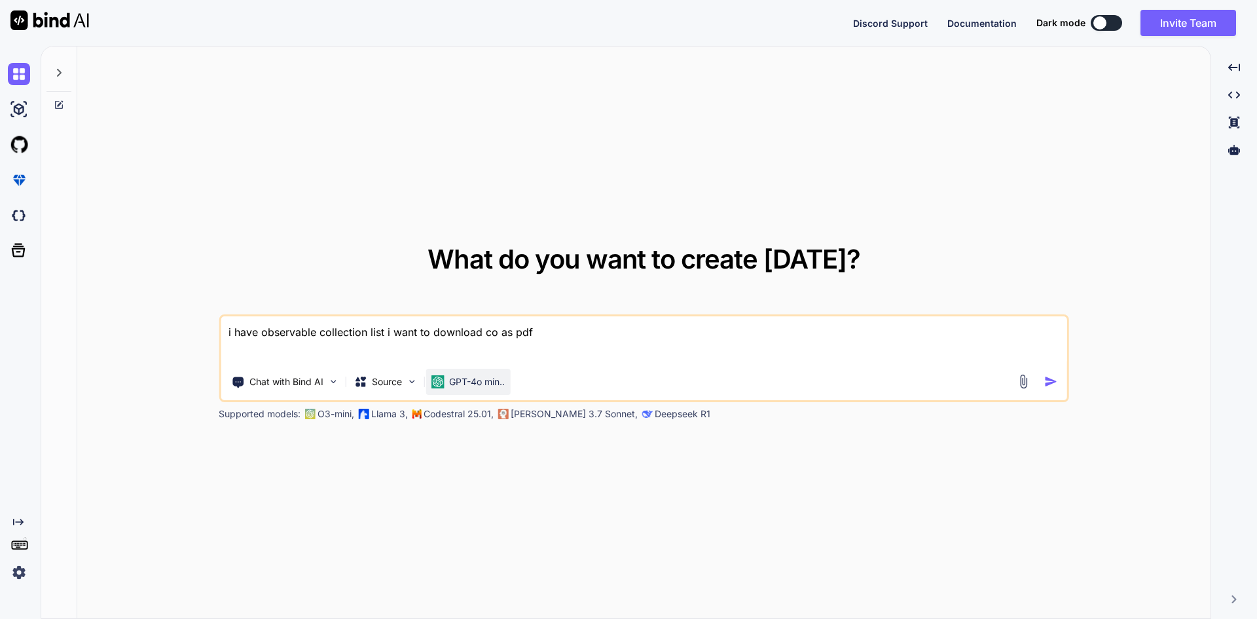
type textarea "i have observable collection list i want to download com as pdf"
type textarea "x"
type textarea "i have observable collection list i want to download comp as pdf"
type textarea "x"
type textarea "i have observable collection list i want to download compl as pdf"
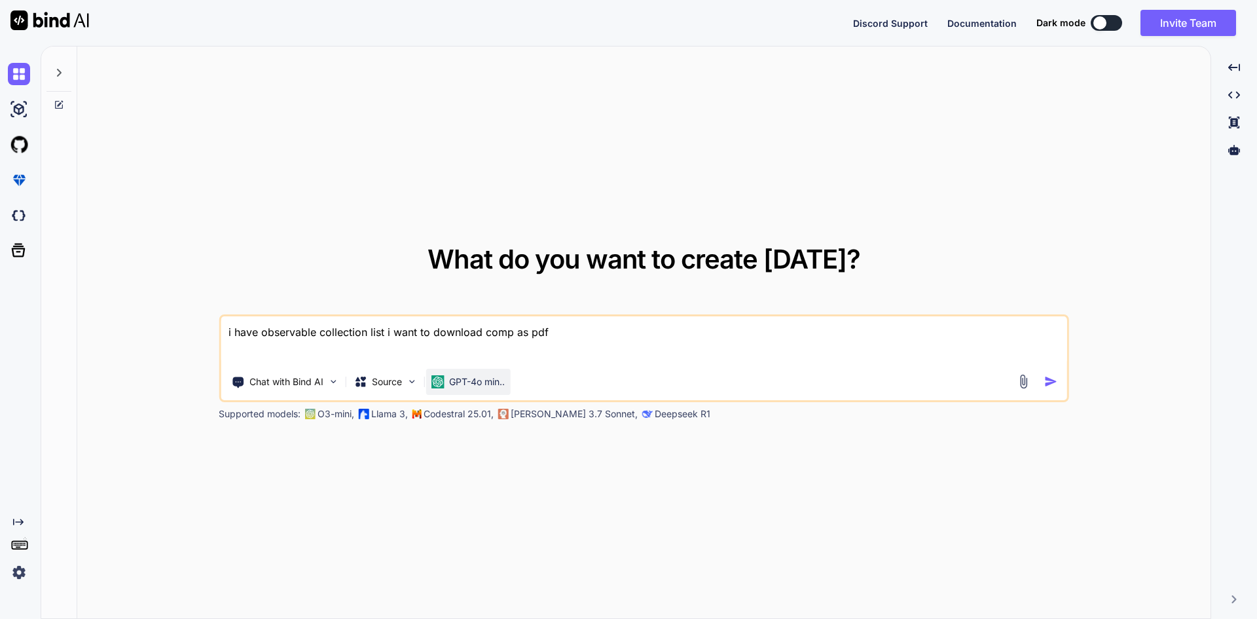
type textarea "x"
type textarea "i have observable collection list i want to download comple as pdf"
type textarea "x"
type textarea "i have observable collection list i want to download complet as pdf"
type textarea "x"
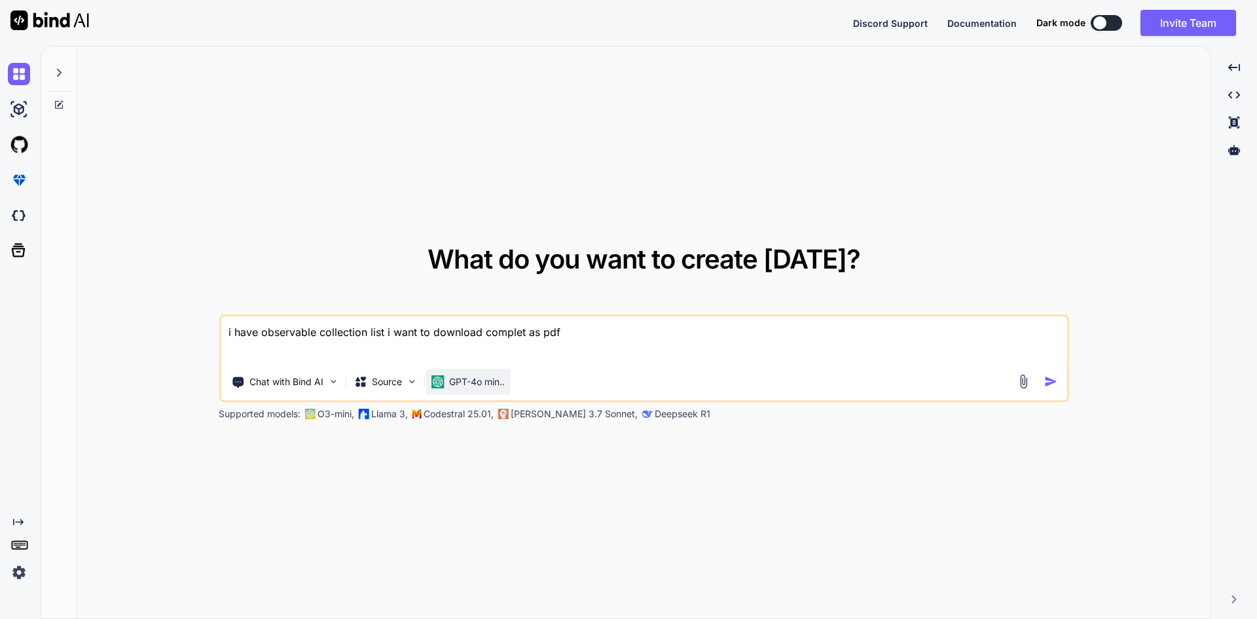
type textarea "i have observable collection list i want to download complete as pdf"
type textarea "x"
type textarea "i have observable collection list i want to download complete as pdf"
type textarea "x"
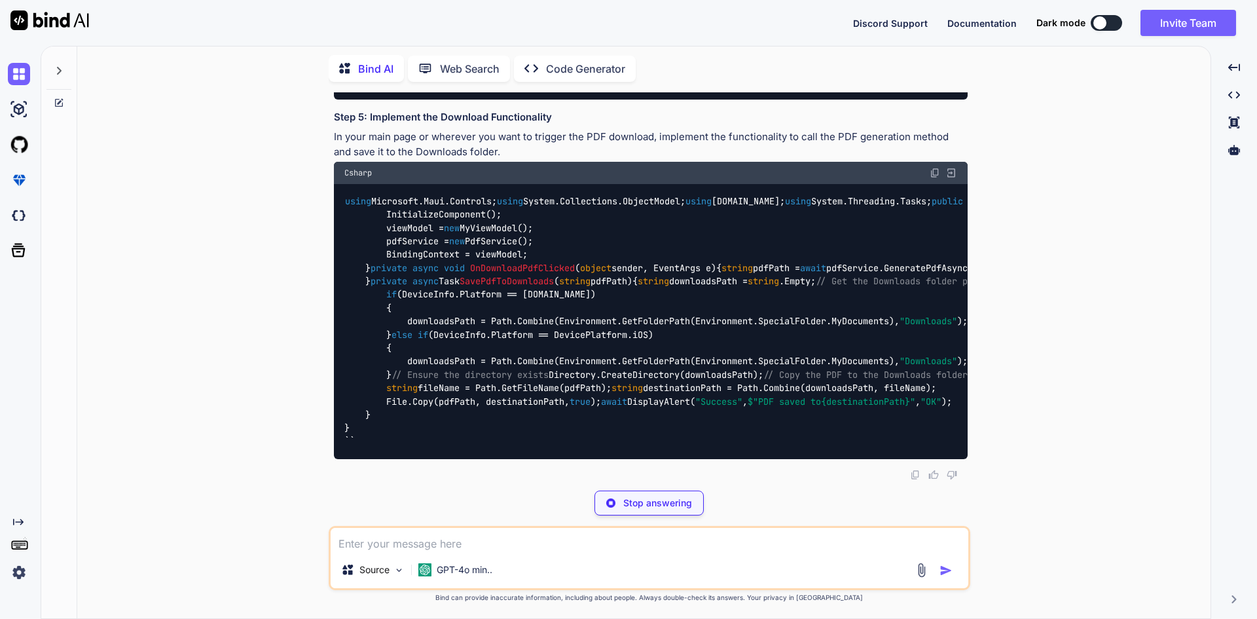
scroll to position [1571, 0]
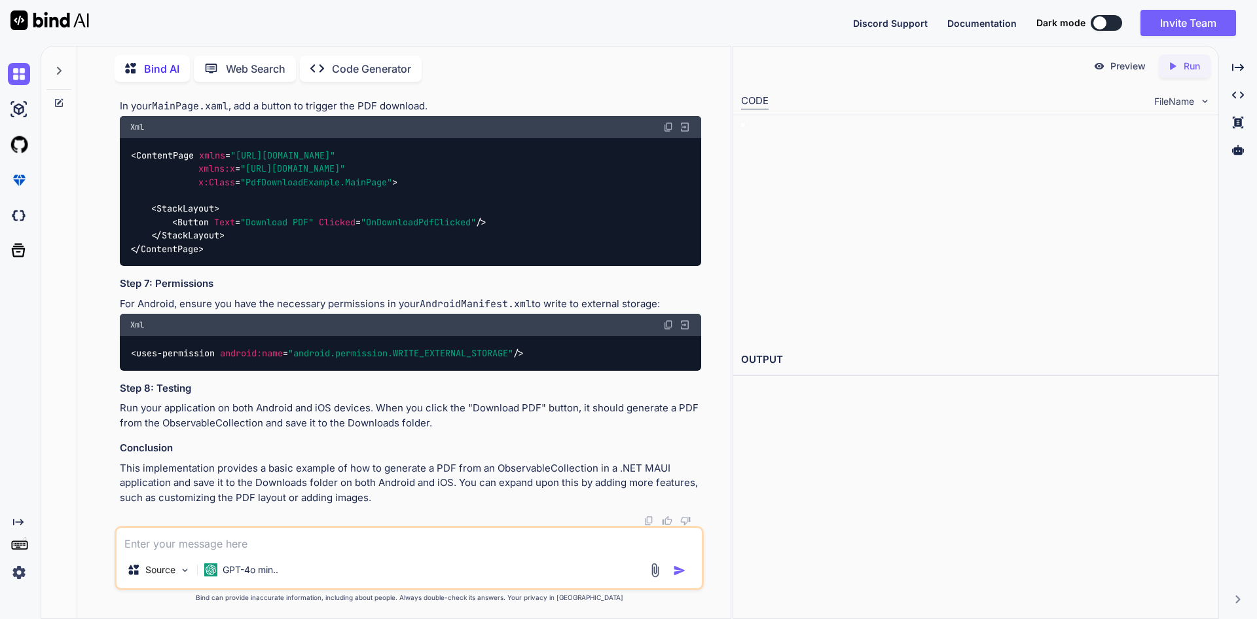
drag, startPoint x: 405, startPoint y: 256, endPoint x: 164, endPoint y: 103, distance: 285.5
